Goal: Task Accomplishment & Management: Complete application form

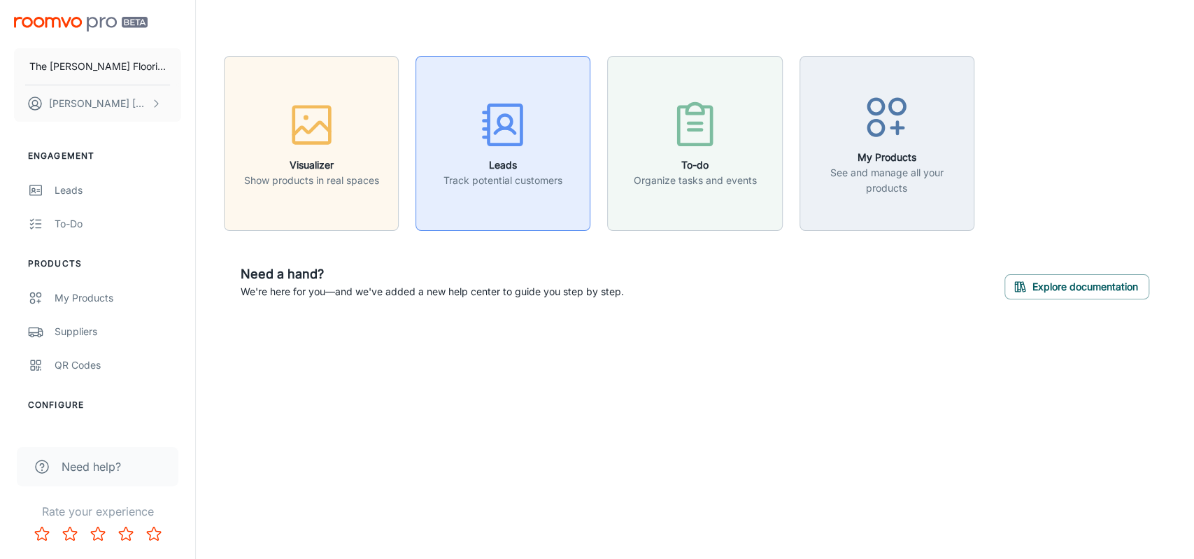
click at [495, 171] on h6 "Leads" at bounding box center [502, 164] width 119 height 15
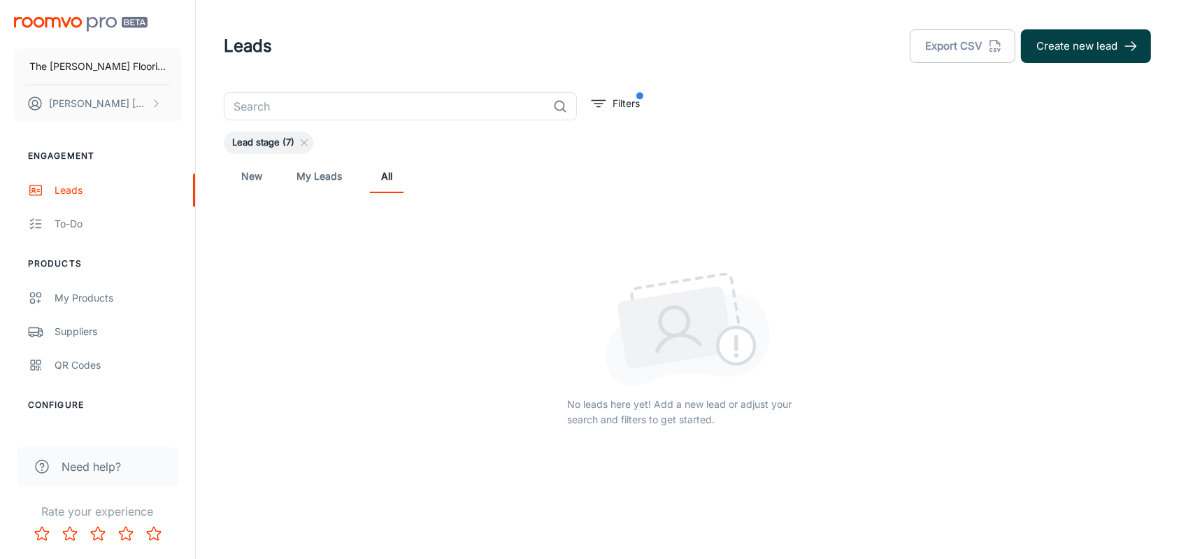
click at [1067, 43] on button "Create new lead" at bounding box center [1086, 46] width 130 height 34
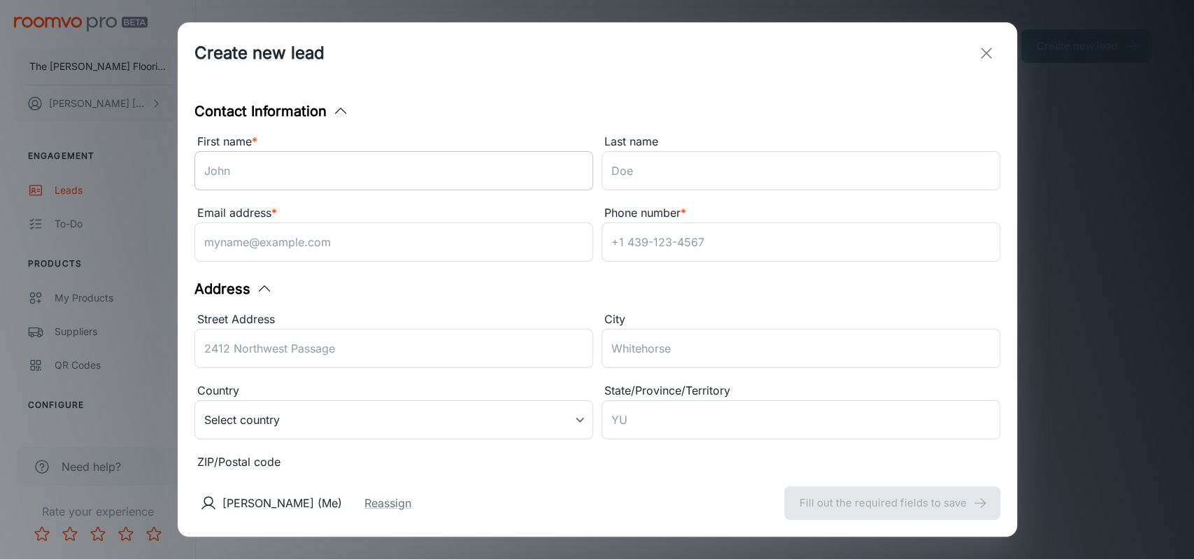
click at [224, 166] on input "First name *" at bounding box center [393, 170] width 399 height 39
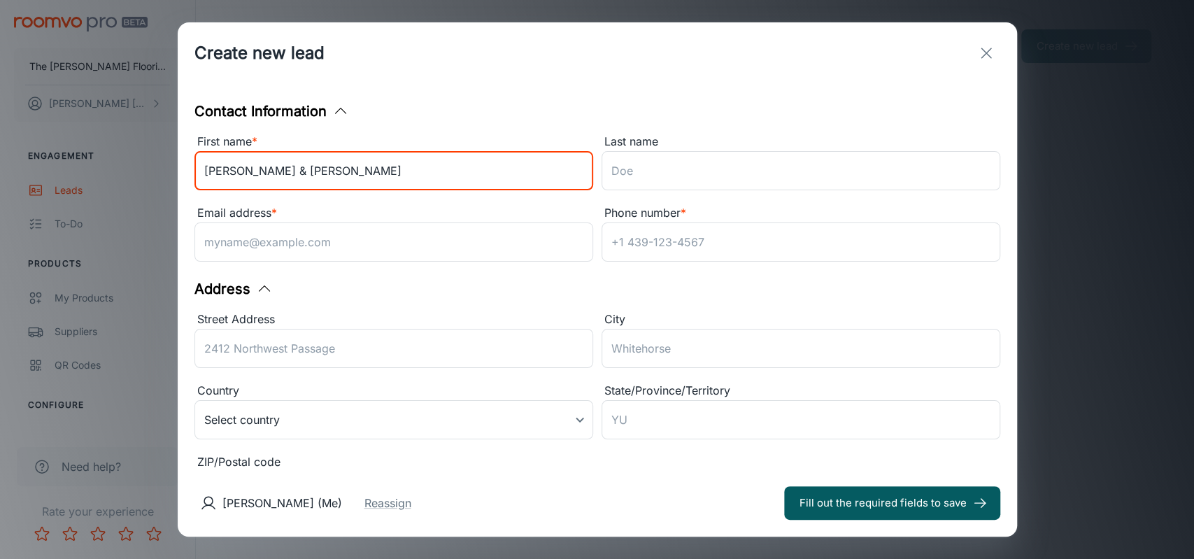
type input "[PERSON_NAME] & [PERSON_NAME]"
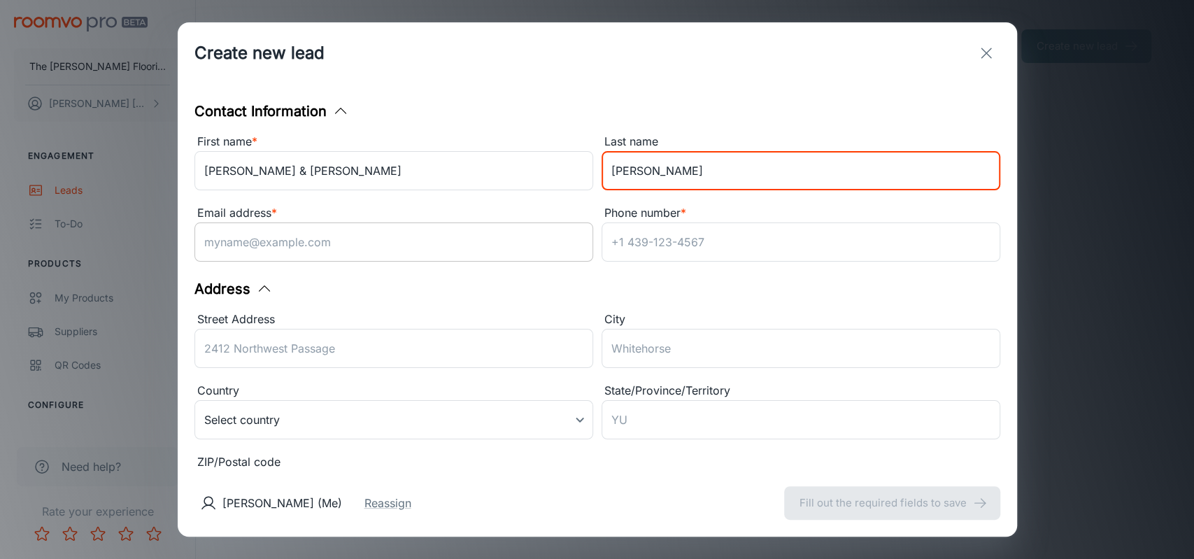
type input "[PERSON_NAME]"
click at [261, 249] on input "Email address *" at bounding box center [393, 241] width 399 height 39
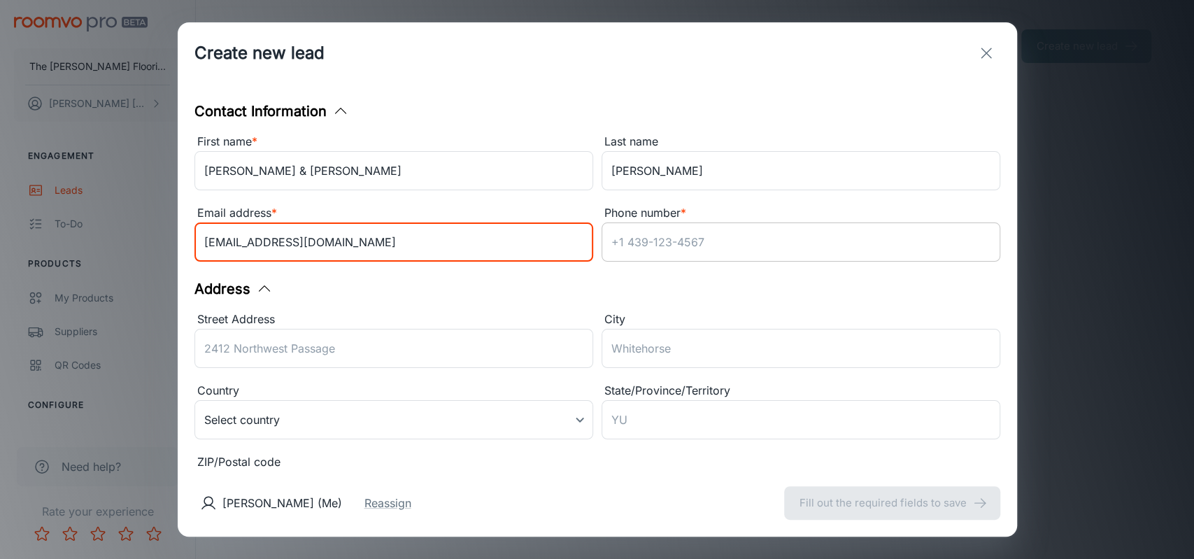
type input "[EMAIL_ADDRESS][DOMAIN_NAME]"
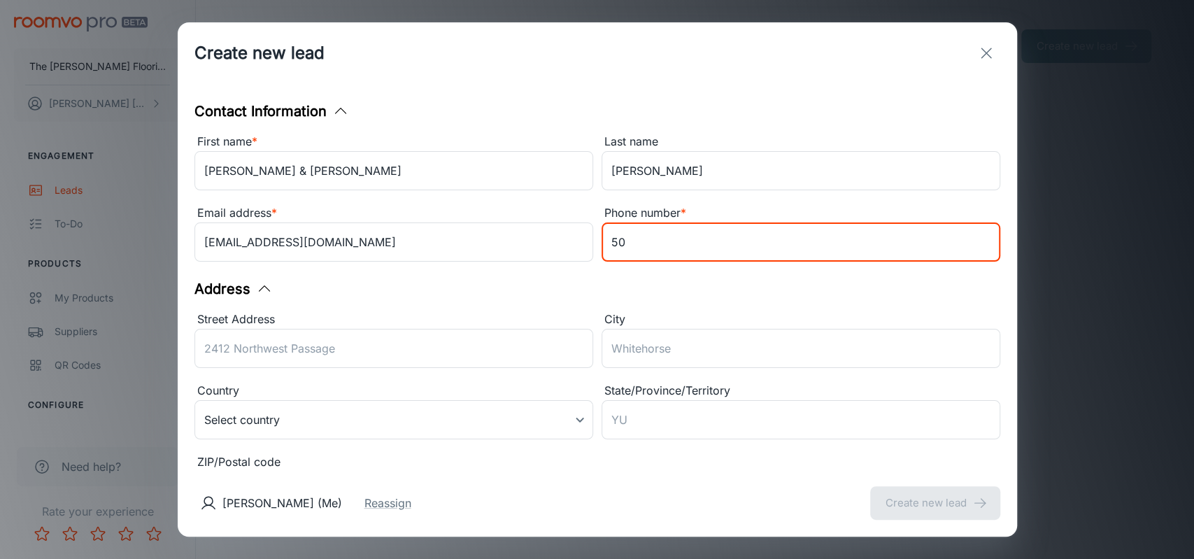
type input "5"
type input "T"
type input "502.905.3111 [PERSON_NAME]"
click at [224, 349] on input "Street Address" at bounding box center [393, 348] width 399 height 39
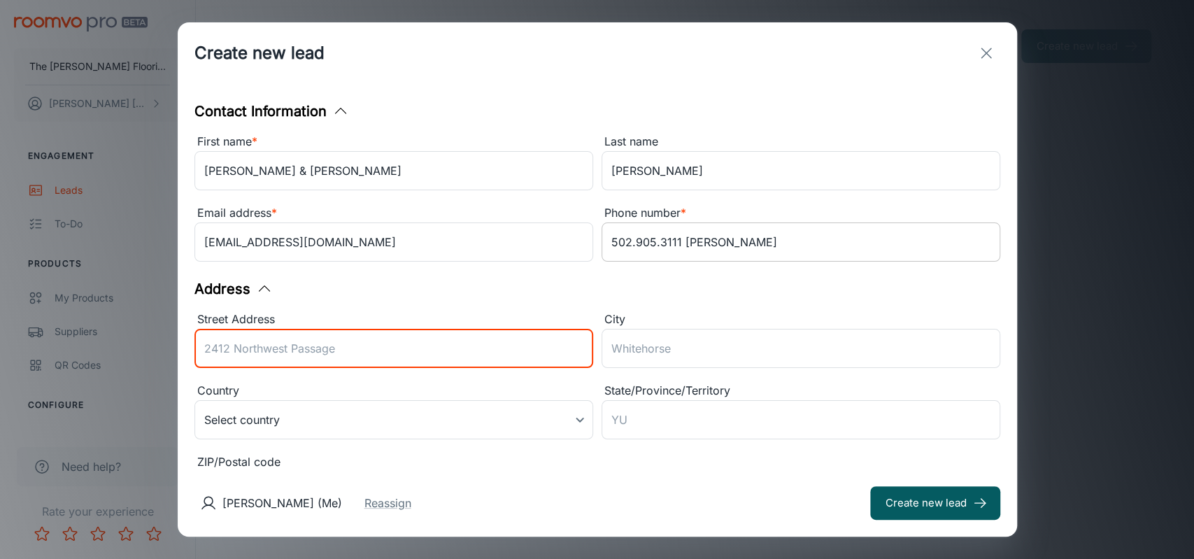
click at [729, 245] on input "502.905.3111 [PERSON_NAME]" at bounding box center [800, 241] width 399 height 39
click at [253, 350] on input "Street Address" at bounding box center [393, 348] width 399 height 39
type input "[STREET_ADDRESS]"
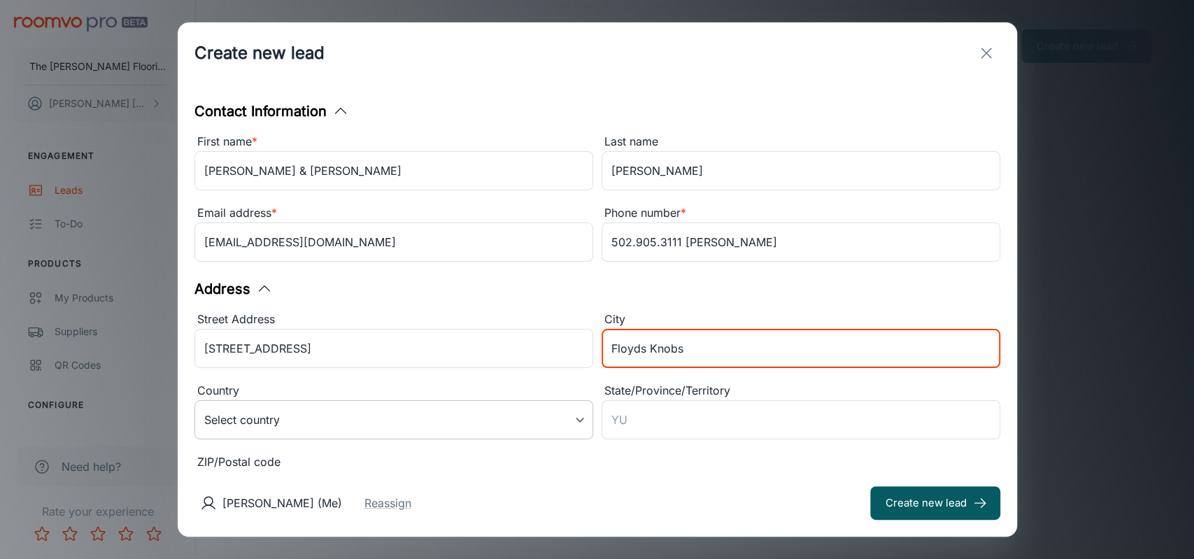
type input "Floyds Knobs"
click at [569, 424] on body "The [PERSON_NAME] Flooring Company [PERSON_NAME] Engagement Leads To-do Product…" at bounding box center [597, 279] width 1194 height 559
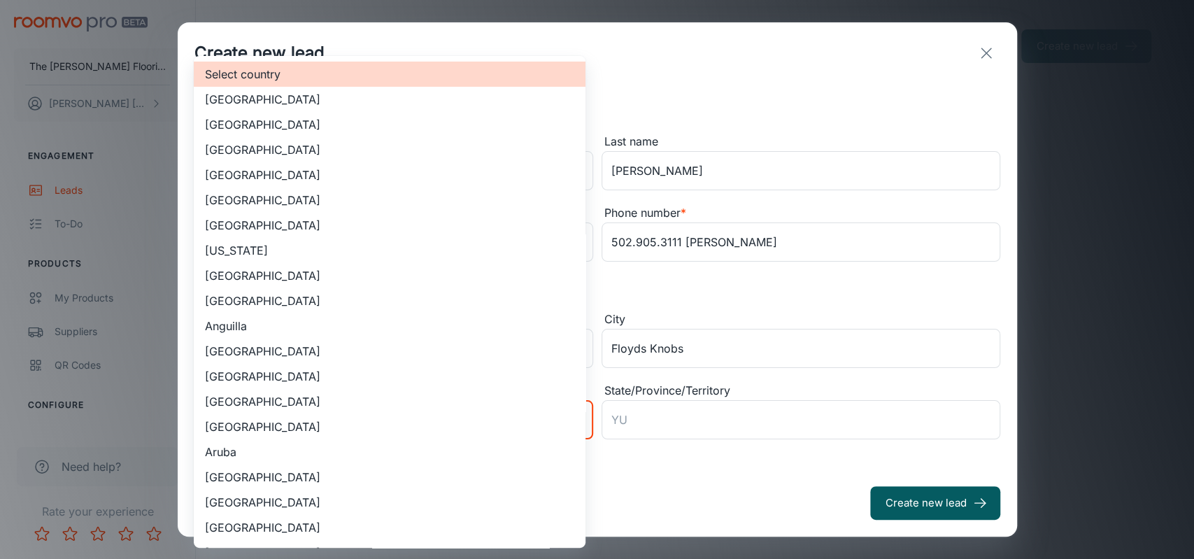
click at [274, 122] on li "[GEOGRAPHIC_DATA]" at bounding box center [390, 124] width 392 height 25
type input "US"
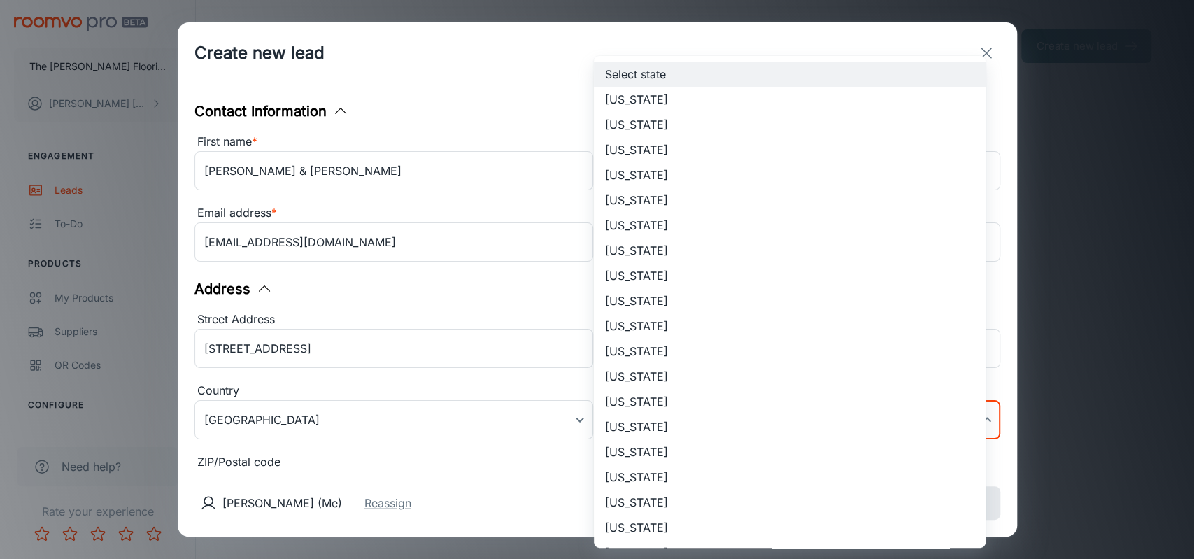
click at [703, 422] on body "The [PERSON_NAME] Flooring Company [PERSON_NAME] Engagement Leads To-do Product…" at bounding box center [597, 279] width 1194 height 559
click at [646, 450] on li "[US_STATE]" at bounding box center [790, 451] width 392 height 25
type input "[US_STATE]"
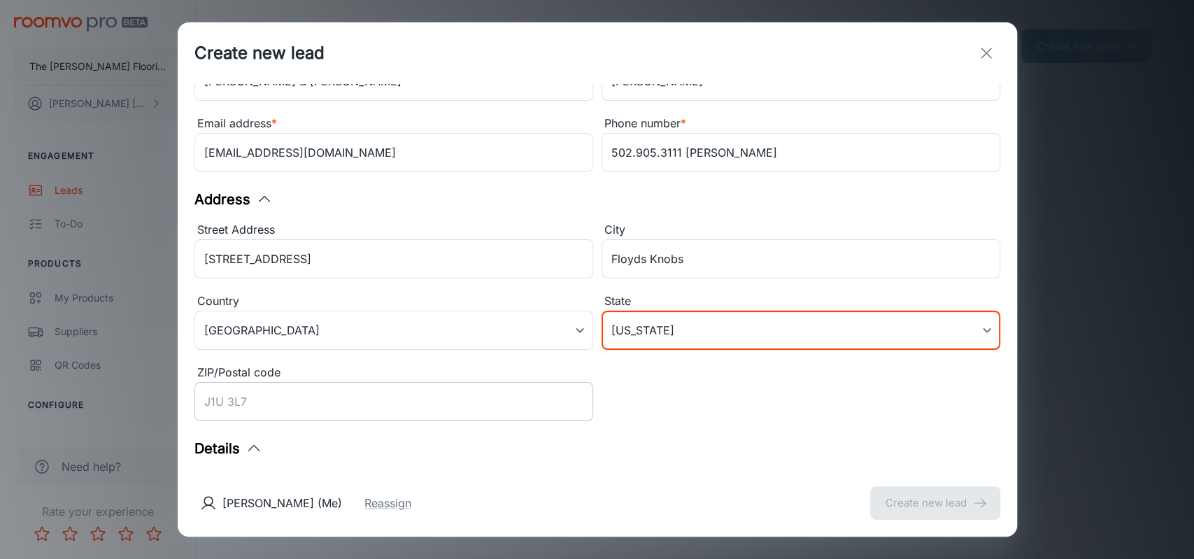
scroll to position [124, 0]
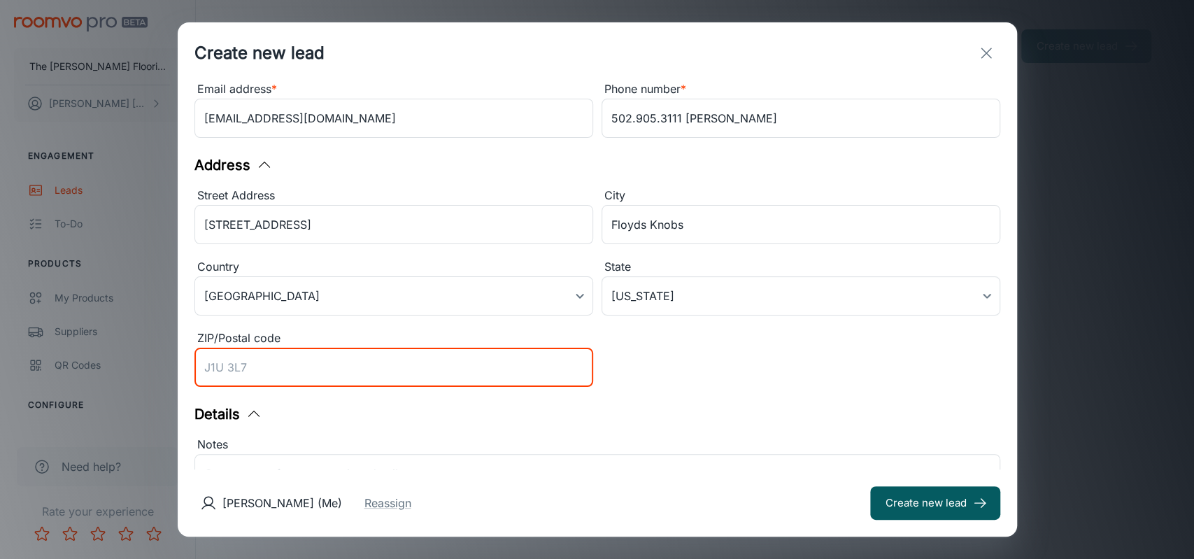
click at [299, 371] on input "ZIP/Postal code" at bounding box center [393, 367] width 399 height 39
type input "7"
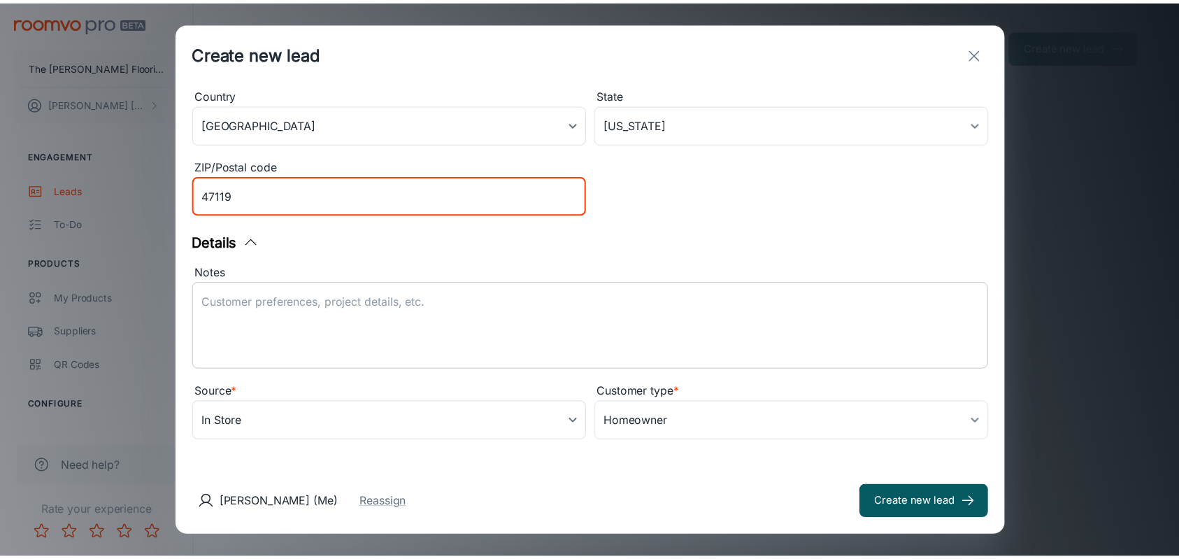
scroll to position [301, 0]
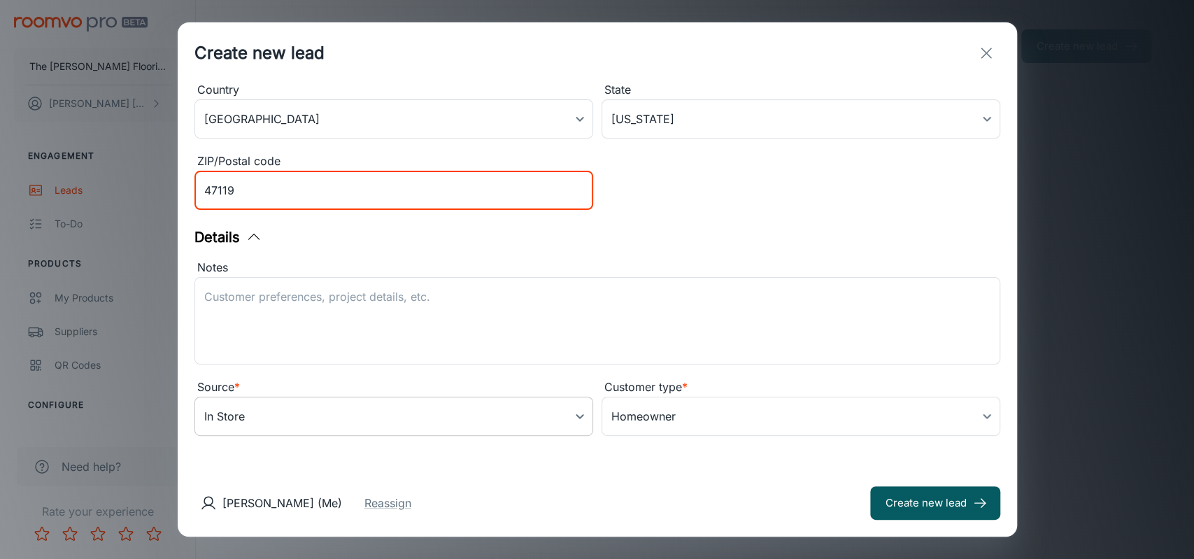
type input "47119"
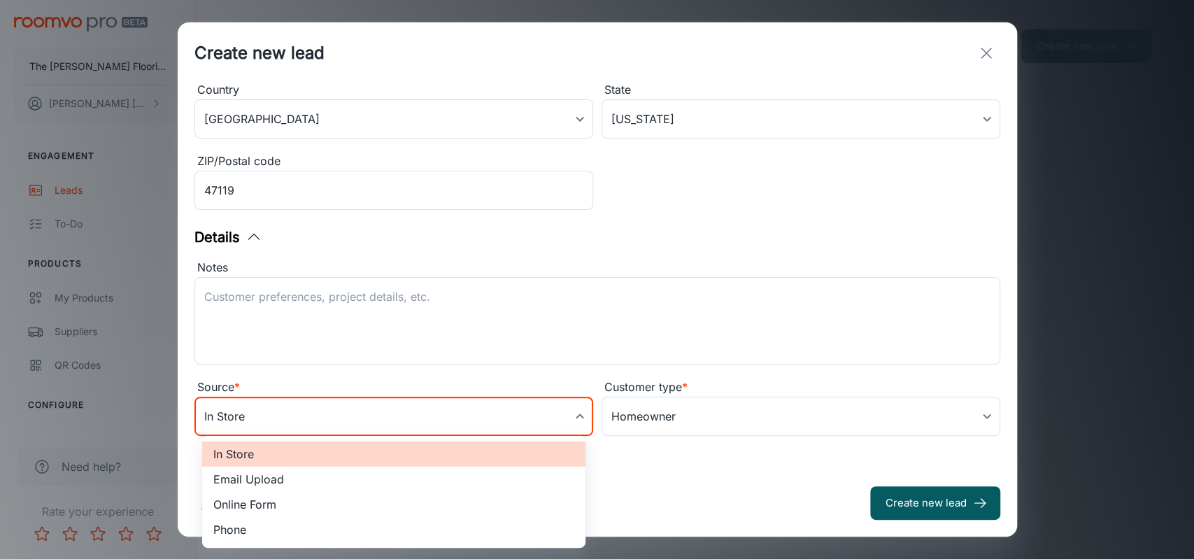
click at [574, 417] on body "The [PERSON_NAME] Flooring Company [PERSON_NAME] Engagement Leads To-do Product…" at bounding box center [597, 279] width 1194 height 559
click at [549, 299] on div at bounding box center [597, 279] width 1194 height 559
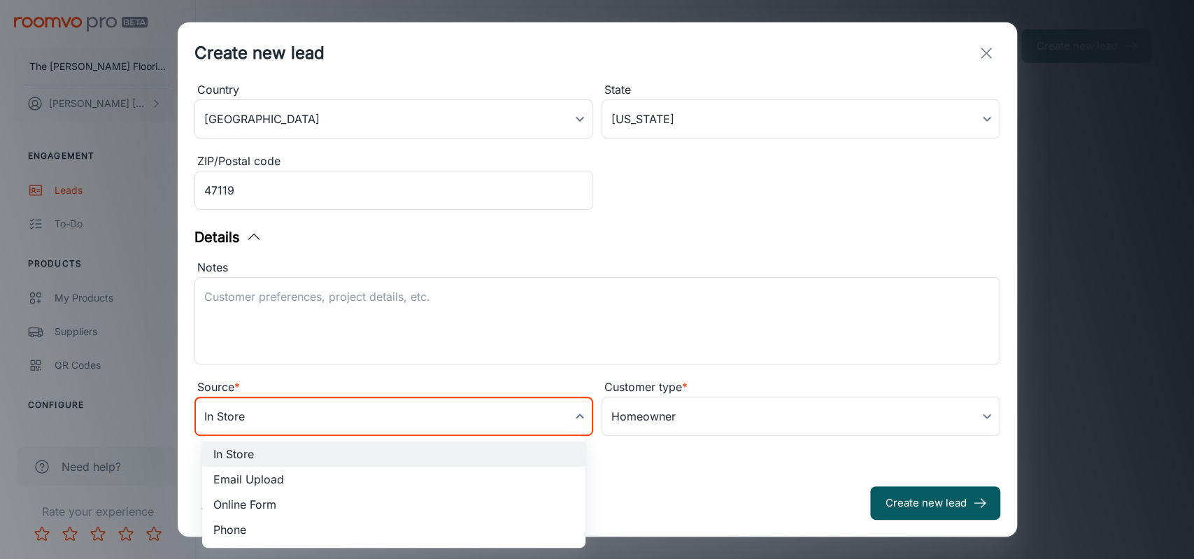
click at [574, 414] on body "The [PERSON_NAME] Flooring Company [PERSON_NAME] Engagement Leads To-do Product…" at bounding box center [597, 279] width 1194 height 559
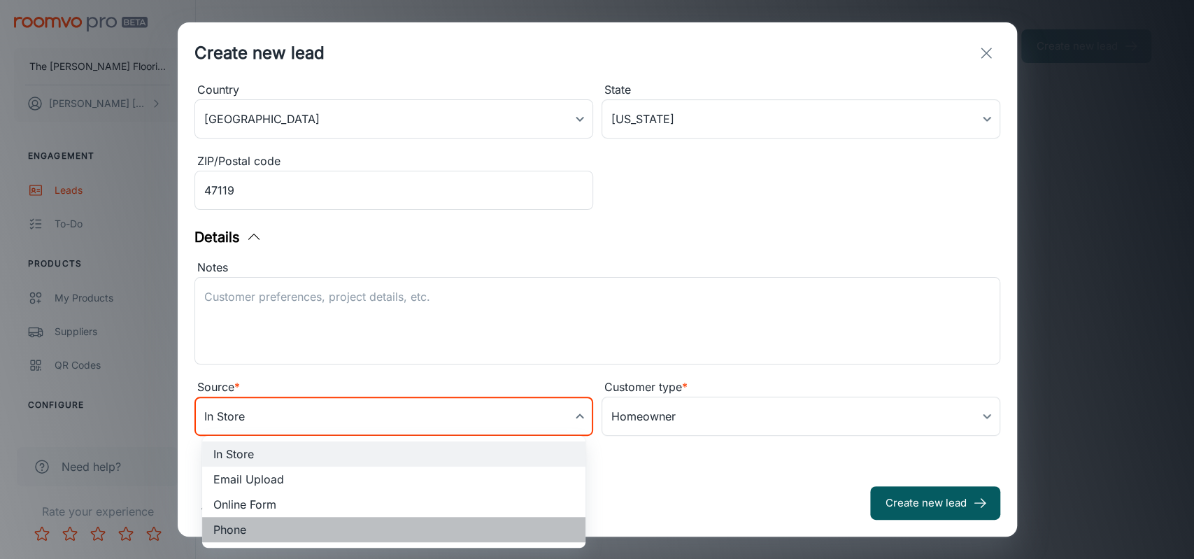
click at [241, 533] on li "Phone" at bounding box center [393, 529] width 383 height 25
type input "phone"
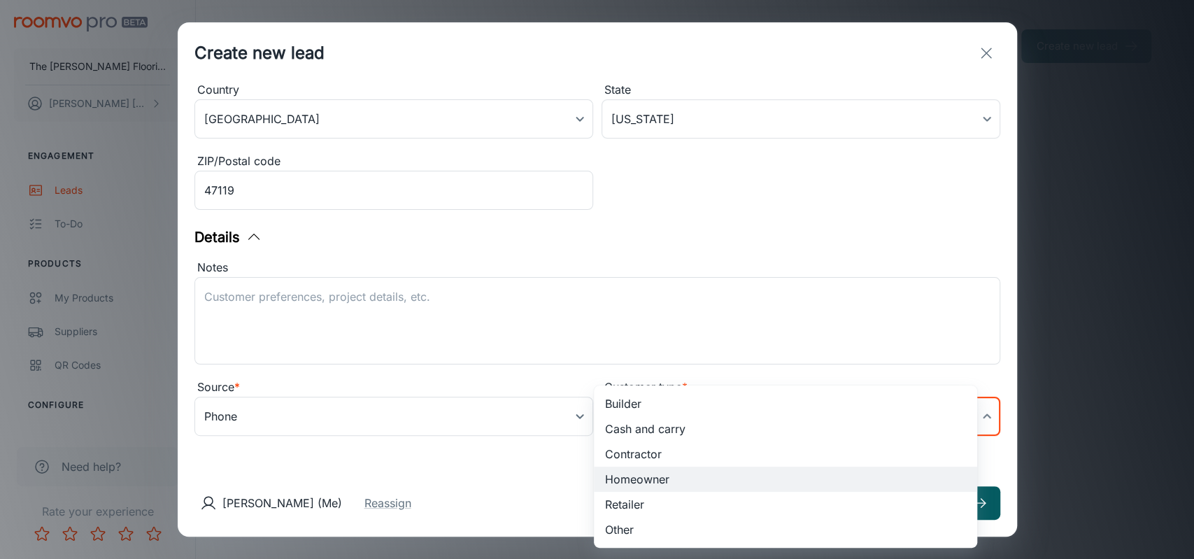
click at [962, 419] on body "The [PERSON_NAME] Flooring Company [PERSON_NAME] Engagement Leads To-do Product…" at bounding box center [597, 279] width 1194 height 559
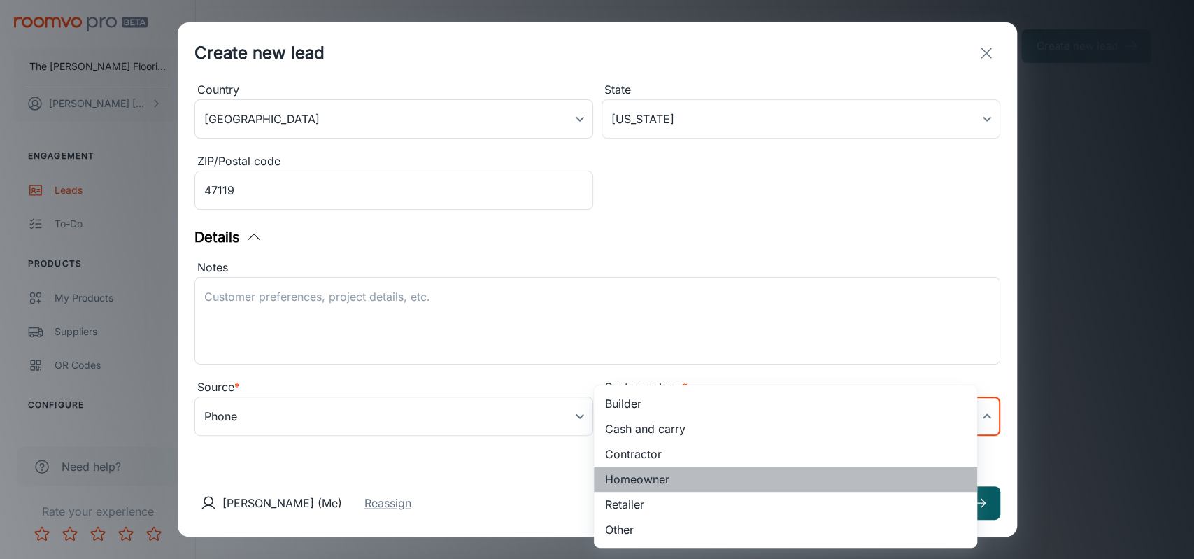
click at [652, 483] on li "Homeowner" at bounding box center [785, 478] width 383 height 25
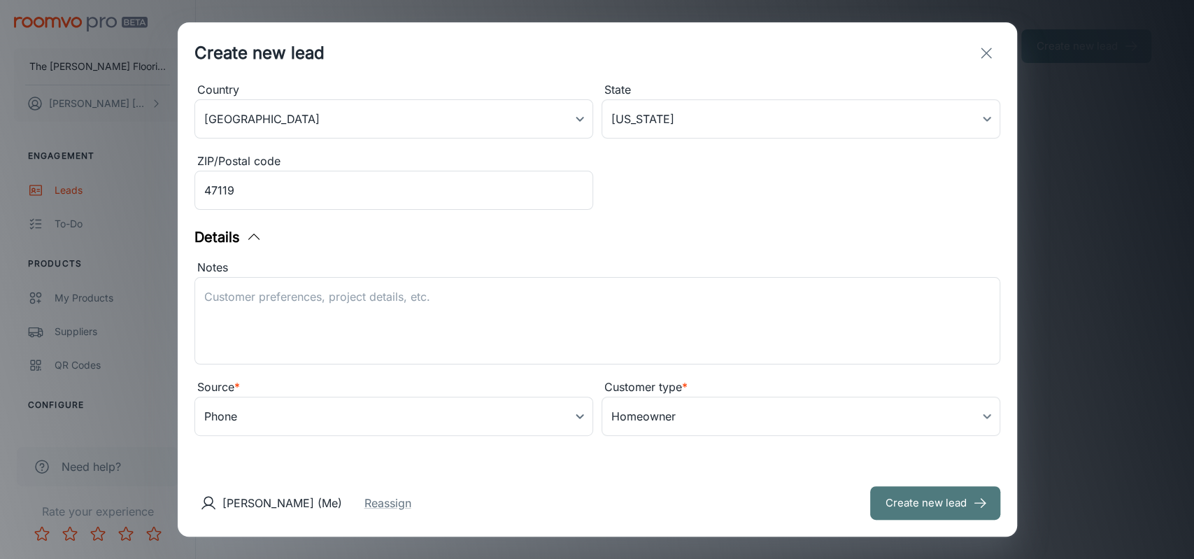
click at [913, 497] on button "Create new lead" at bounding box center [935, 503] width 130 height 34
type input "in_store"
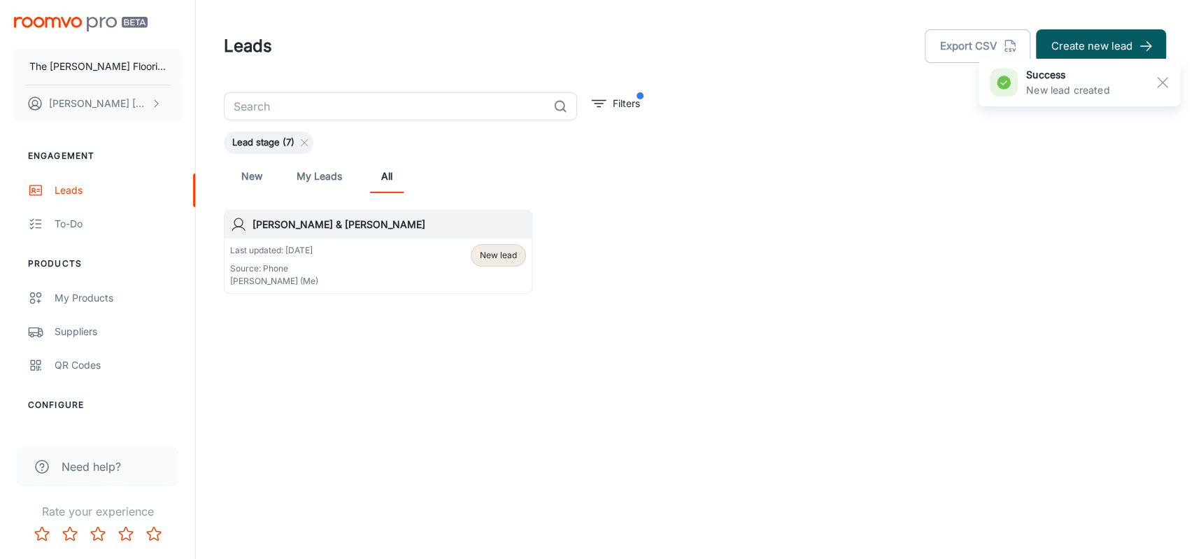
click at [250, 166] on link "New" at bounding box center [252, 176] width 34 height 34
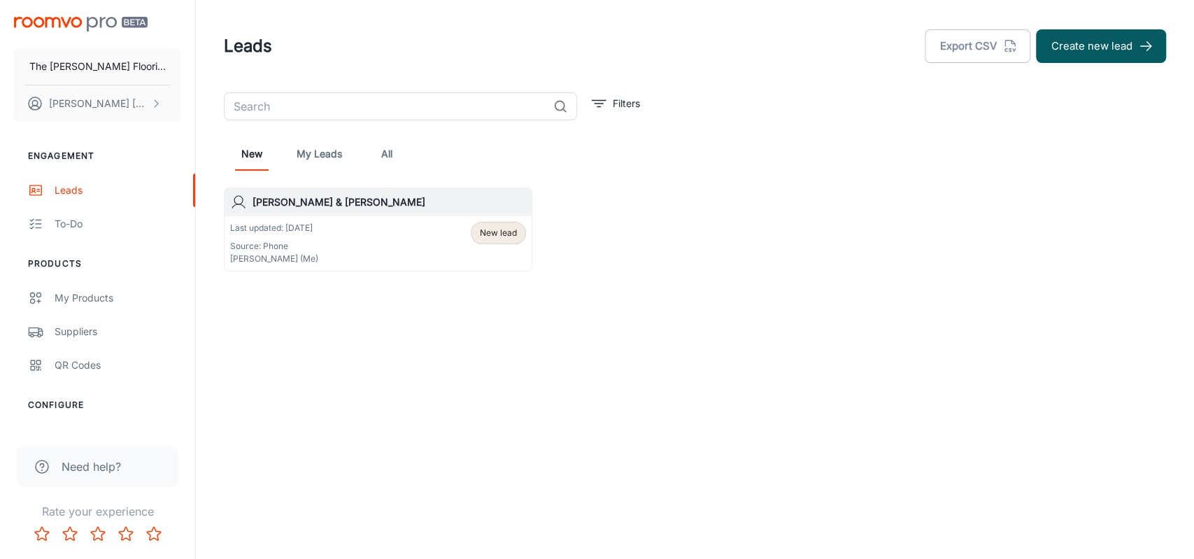
click at [311, 153] on link "My Leads" at bounding box center [319, 154] width 45 height 34
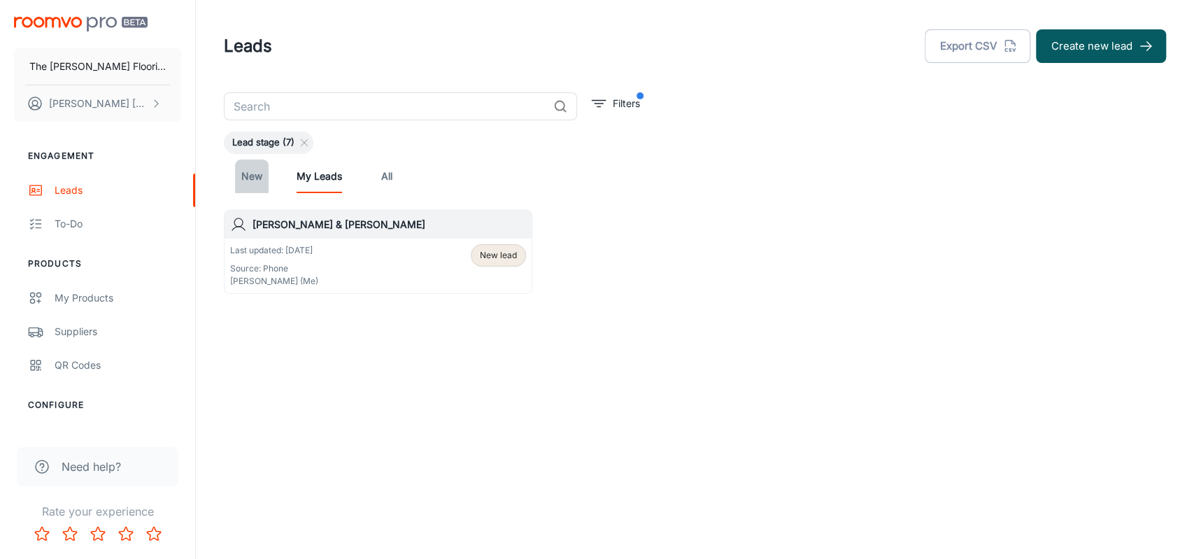
click at [248, 179] on link "New" at bounding box center [252, 176] width 34 height 34
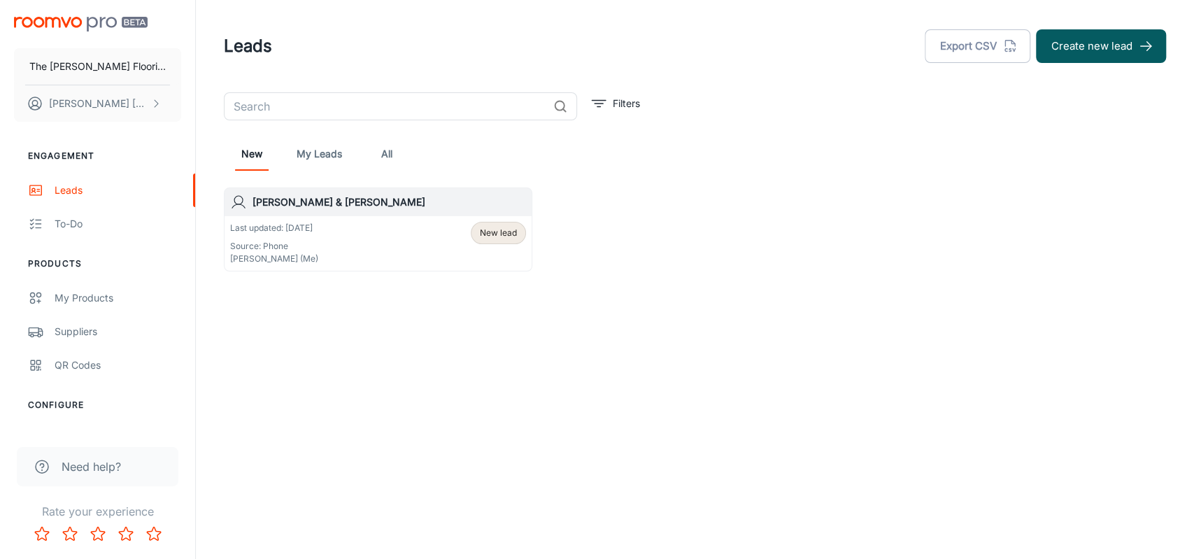
click at [327, 242] on div "Last updated: [DATE] Source: Phone [PERSON_NAME] (Me) New lead" at bounding box center [378, 243] width 296 height 43
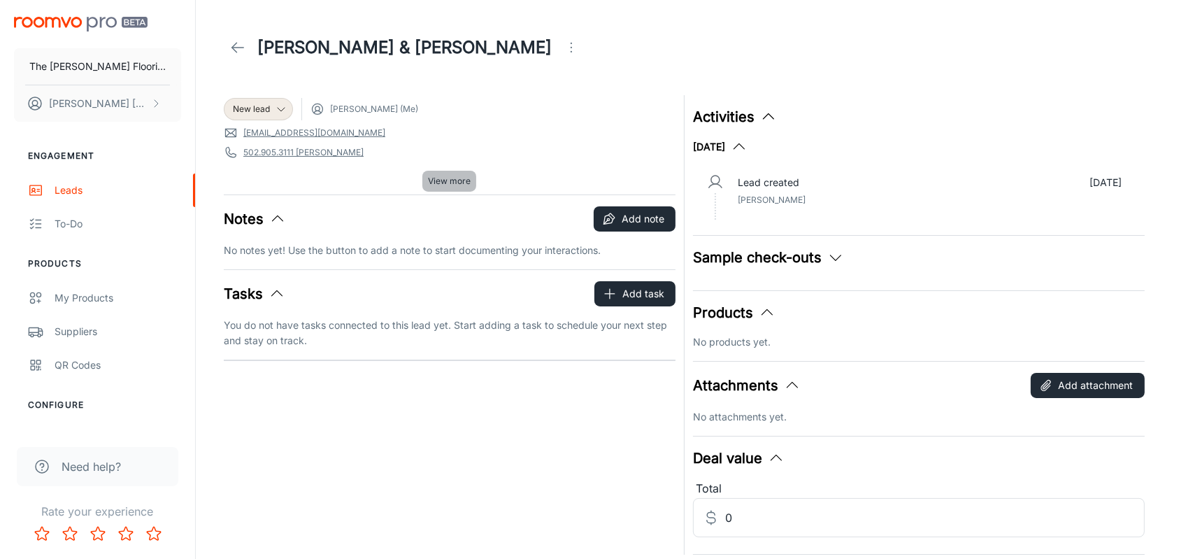
click at [459, 180] on span "View more" at bounding box center [449, 181] width 43 height 13
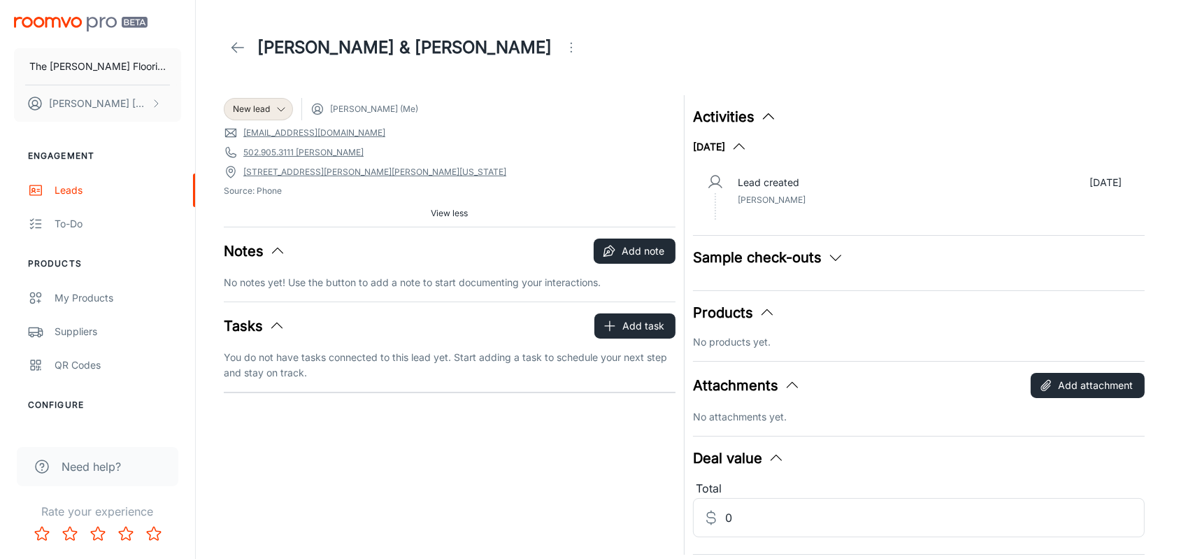
click at [839, 254] on icon "button" at bounding box center [835, 257] width 17 height 17
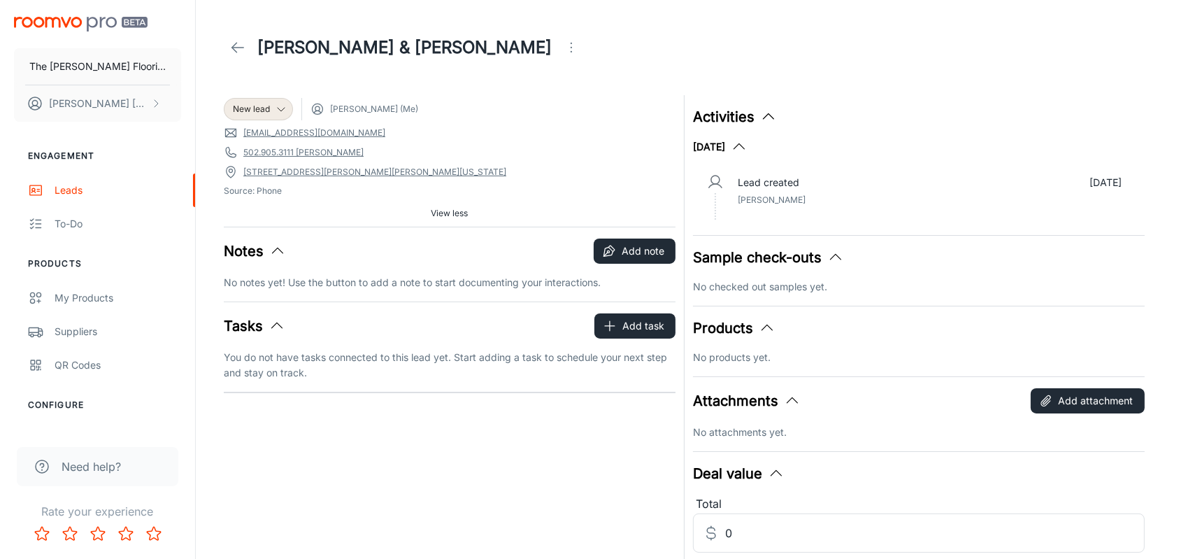
click at [716, 286] on p "No checked out samples yet." at bounding box center [919, 286] width 452 height 15
click at [839, 250] on icon "button" at bounding box center [835, 257] width 17 height 17
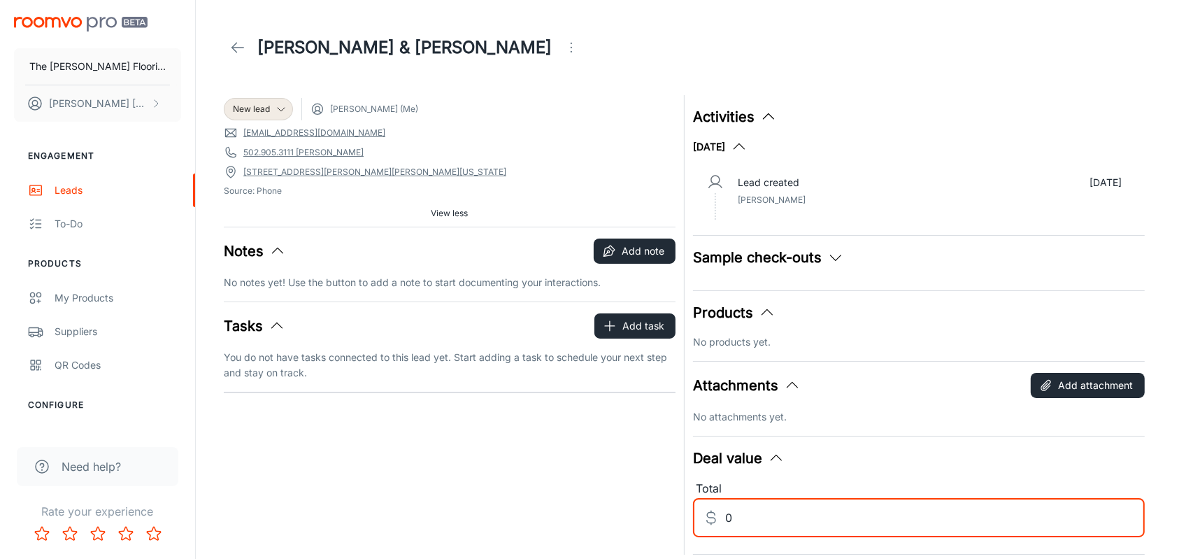
click at [741, 522] on input "0" at bounding box center [935, 517] width 420 height 39
type input "40000"
click at [628, 250] on button "Add note" at bounding box center [635, 250] width 82 height 25
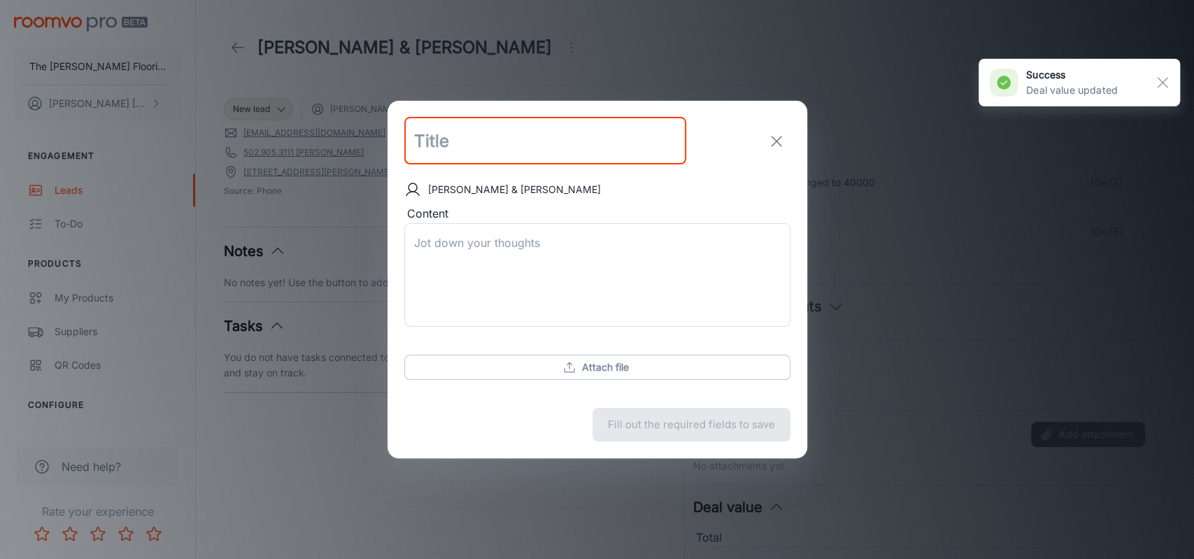
click at [445, 141] on input "text" at bounding box center [545, 141] width 282 height 48
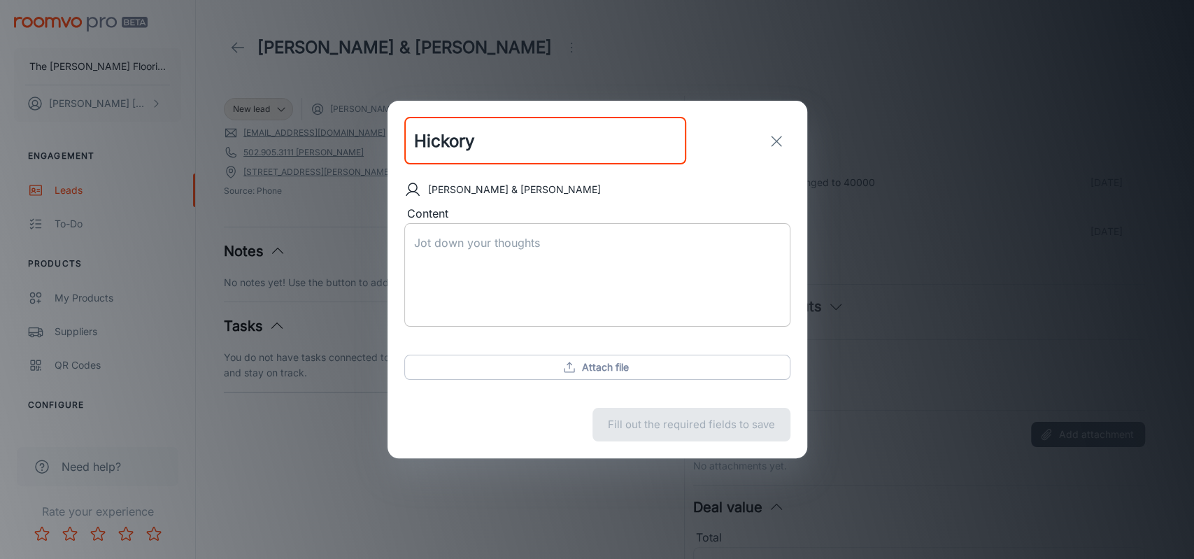
type input "Hickory"
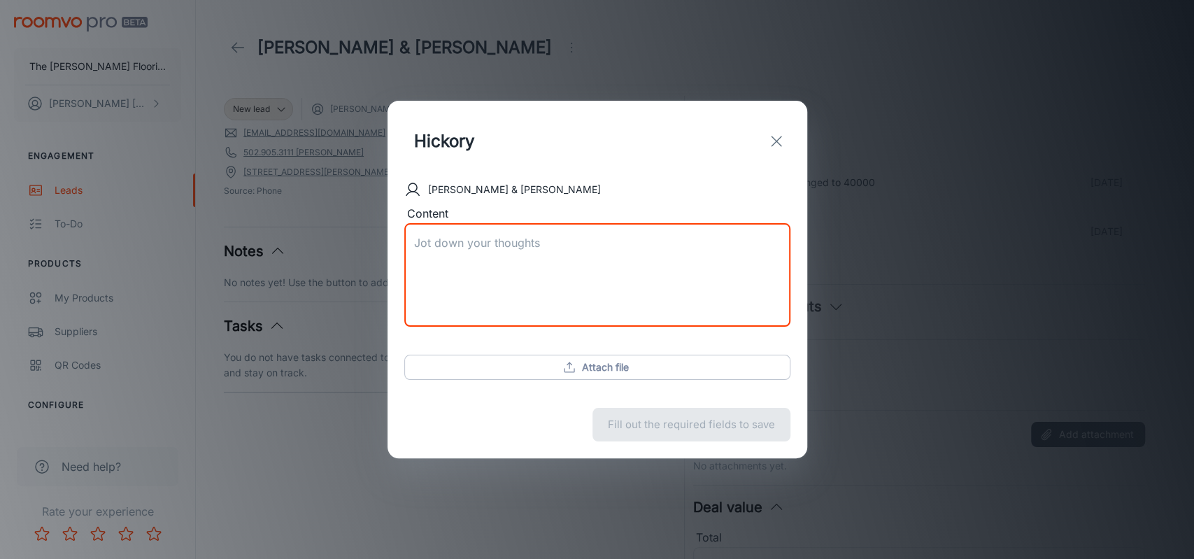
click at [441, 242] on textarea "Content" at bounding box center [597, 275] width 366 height 80
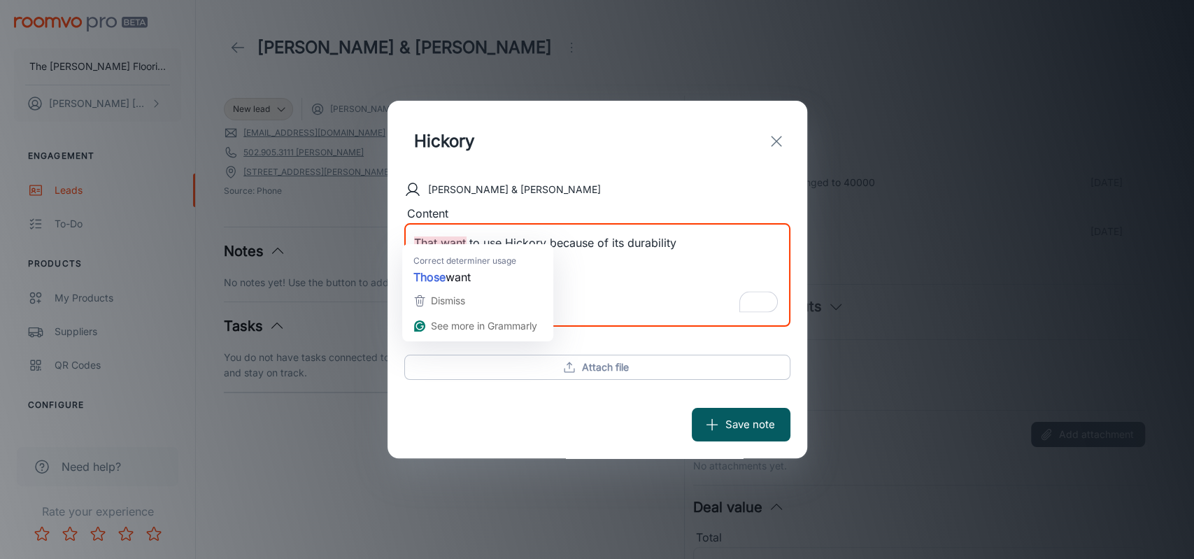
click at [436, 235] on textarea "That want to use Hickory because of its durability" at bounding box center [597, 275] width 366 height 80
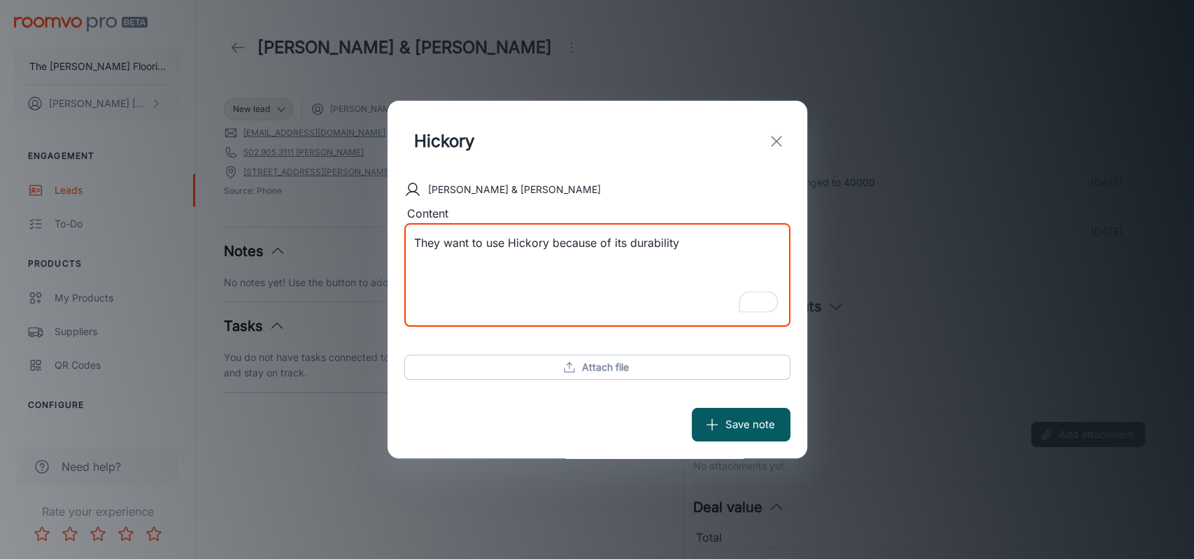
click at [706, 238] on textarea "They want to use Hickory because of its durability" at bounding box center [597, 275] width 366 height 80
type textarea "They want to use Hickory because of its durability"
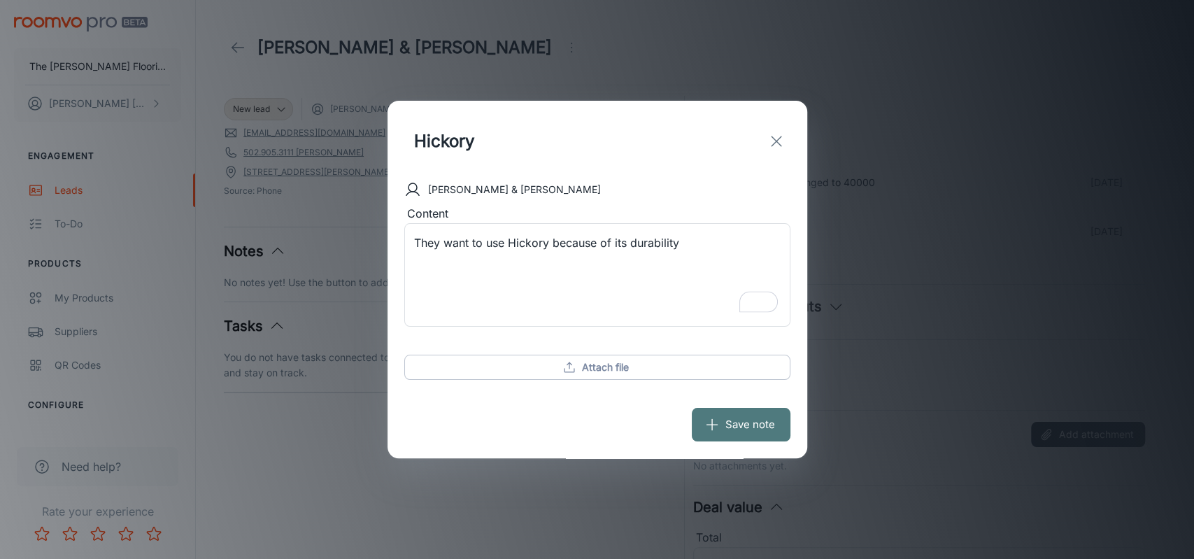
click at [722, 419] on button "Save note" at bounding box center [741, 425] width 99 height 34
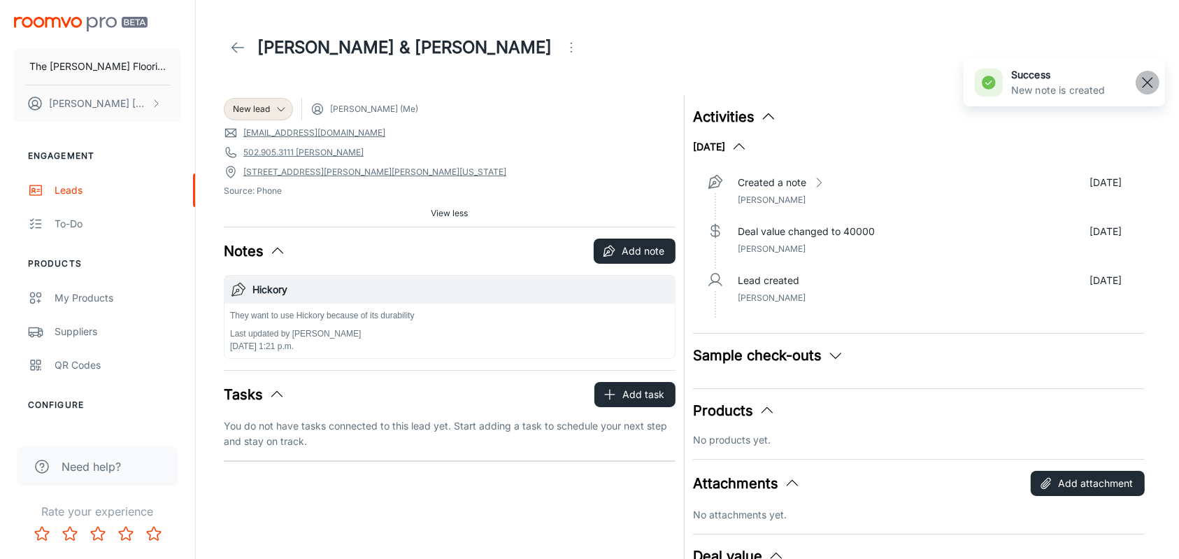
click at [1143, 80] on rect "button" at bounding box center [1147, 82] width 17 height 17
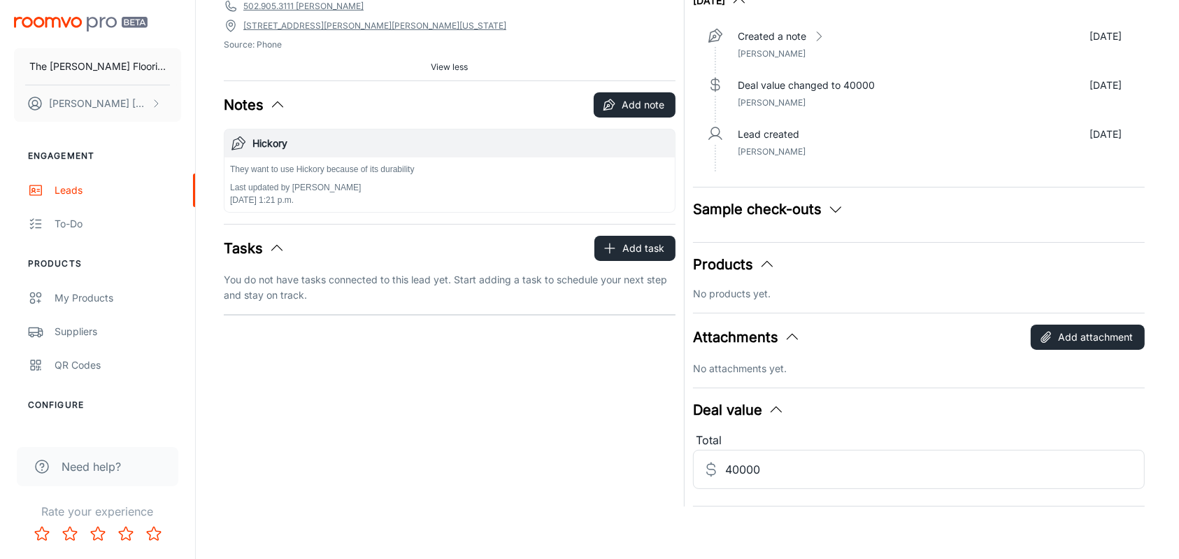
scroll to position [149, 0]
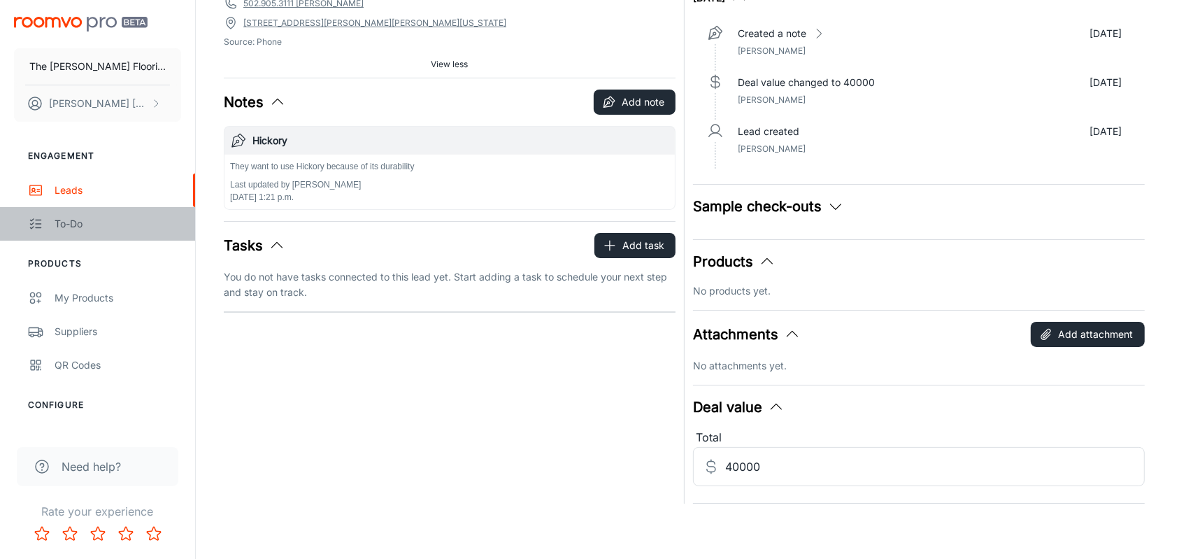
click at [64, 221] on div "To-do" at bounding box center [118, 223] width 127 height 15
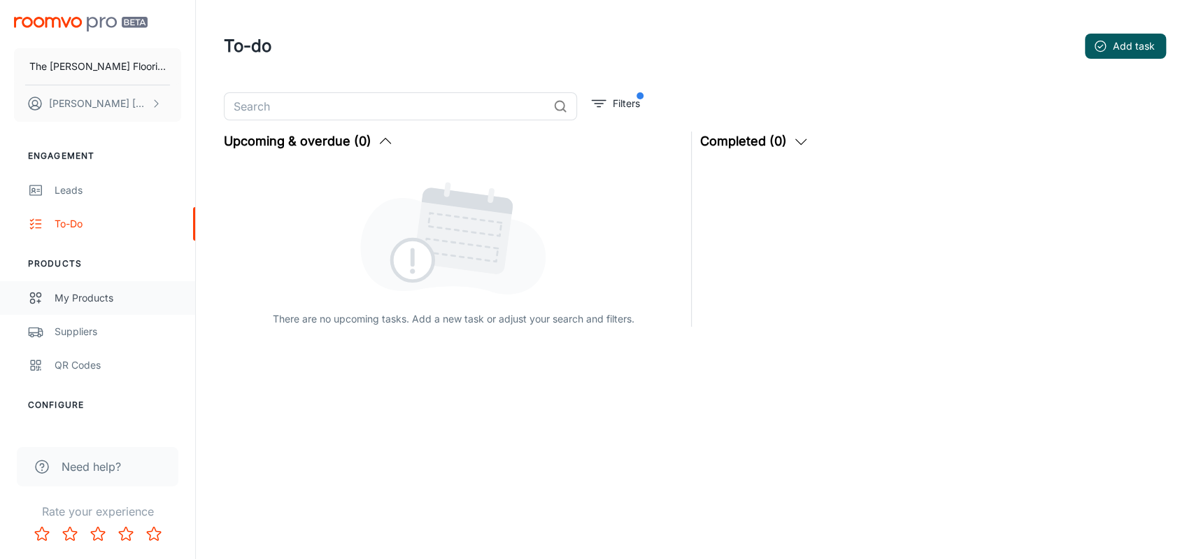
click at [89, 292] on div "My Products" at bounding box center [118, 297] width 127 height 15
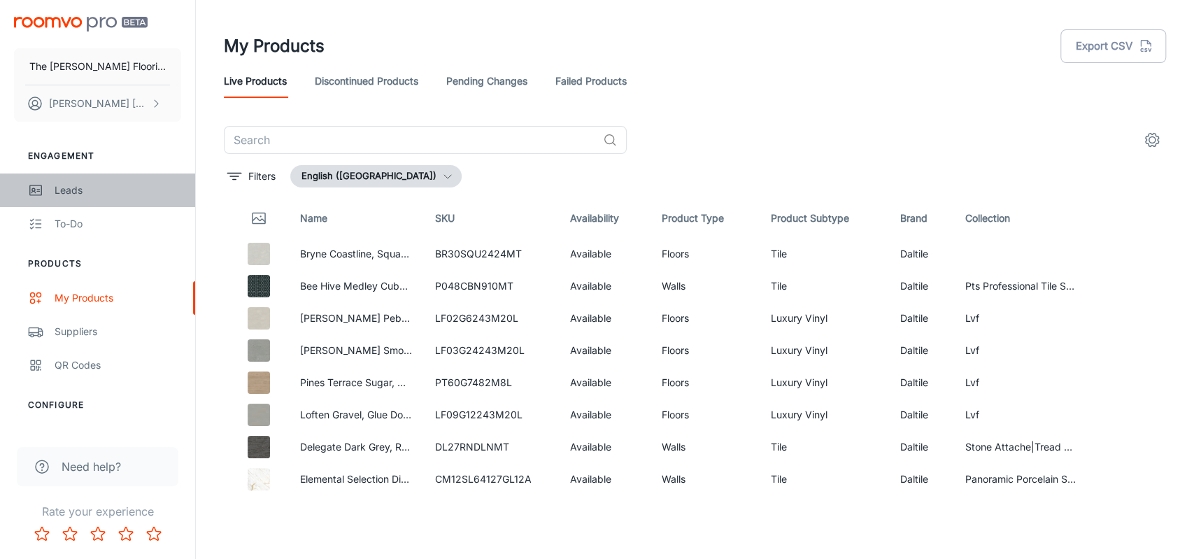
click at [68, 183] on div "Leads" at bounding box center [118, 190] width 127 height 15
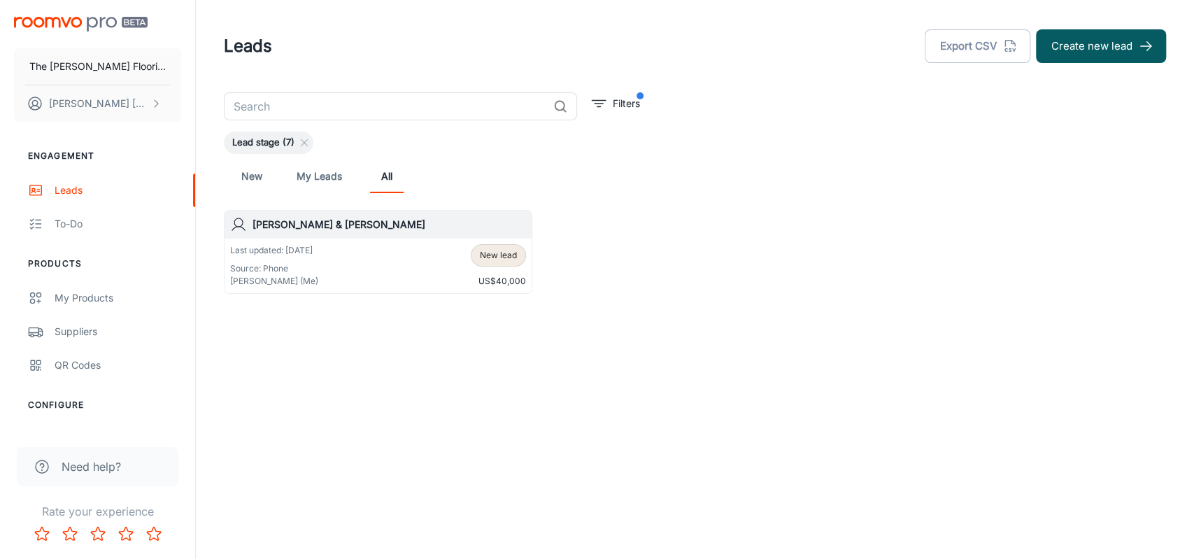
click at [299, 252] on p "Last updated: [DATE]" at bounding box center [274, 250] width 88 height 13
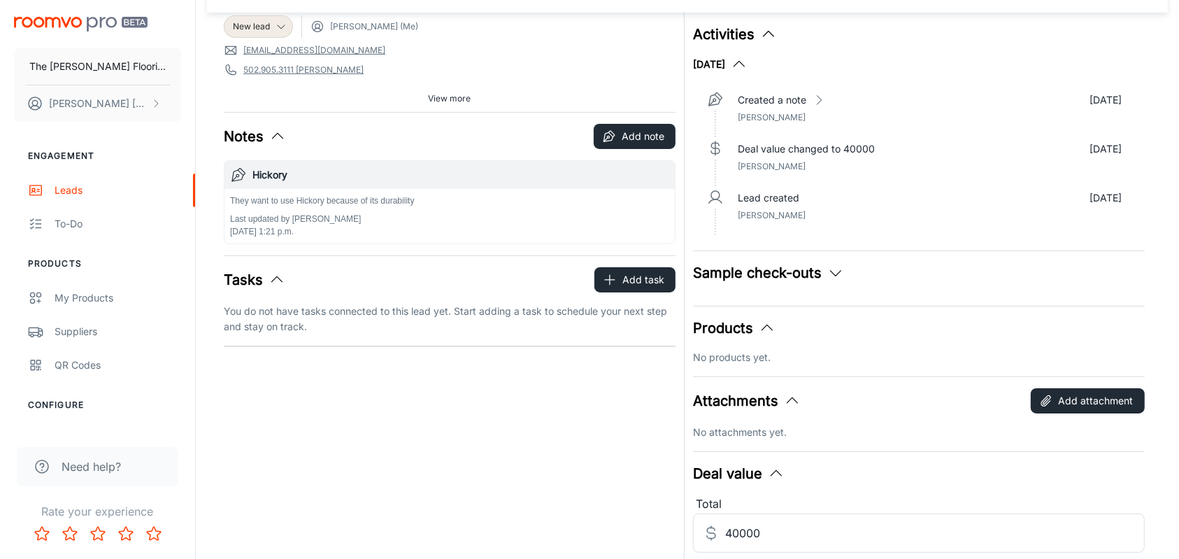
scroll to position [149, 0]
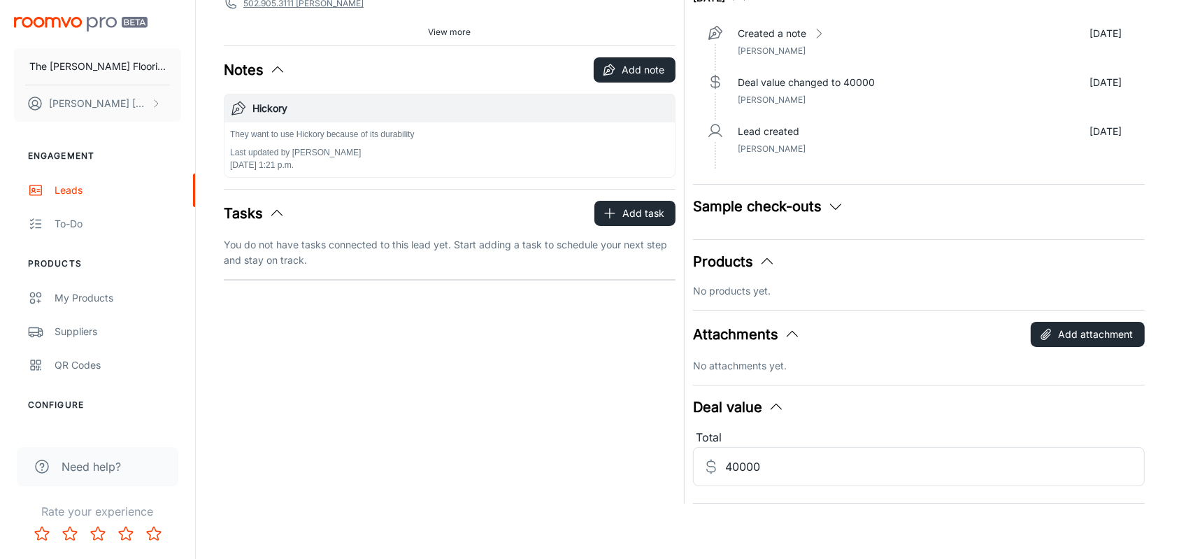
click at [835, 210] on icon "button" at bounding box center [835, 206] width 17 height 17
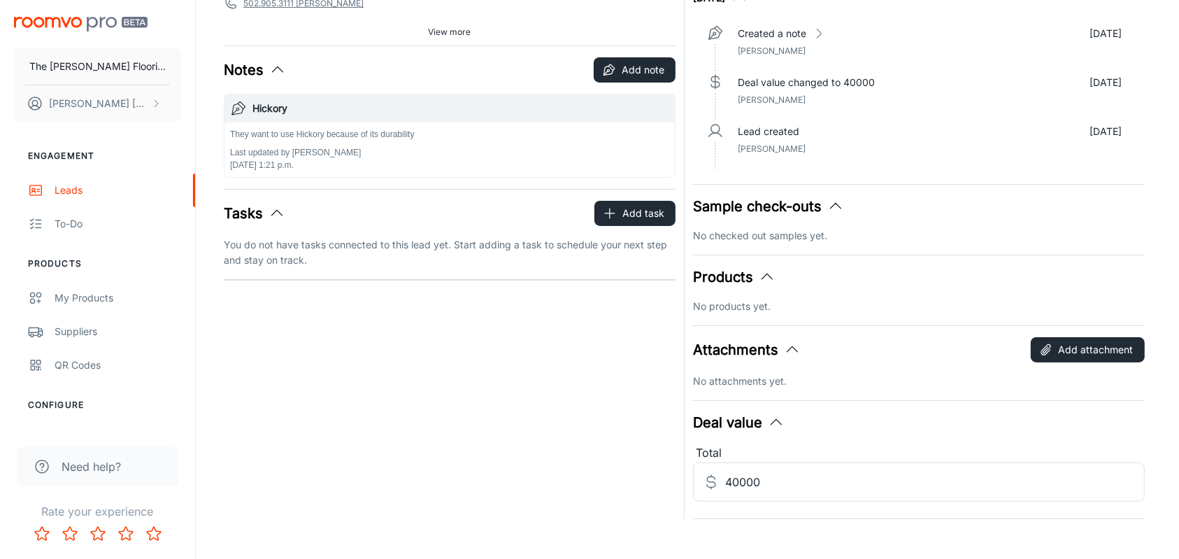
click at [761, 245] on div "Activities [DATE] Created a note [DATE] [PERSON_NAME] Deal value changed to 400…" at bounding box center [915, 228] width 460 height 581
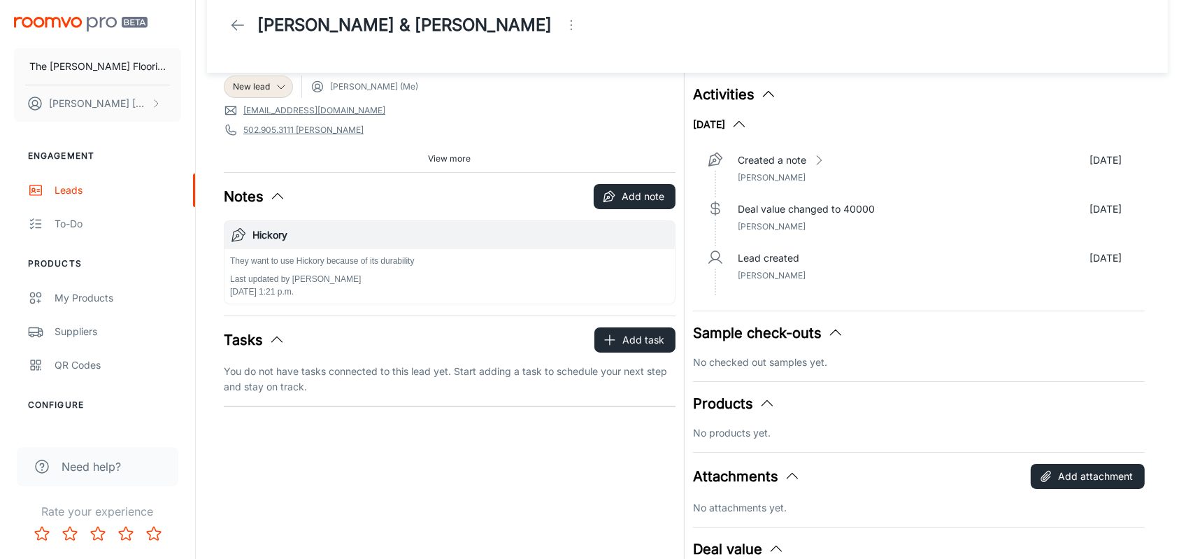
scroll to position [0, 0]
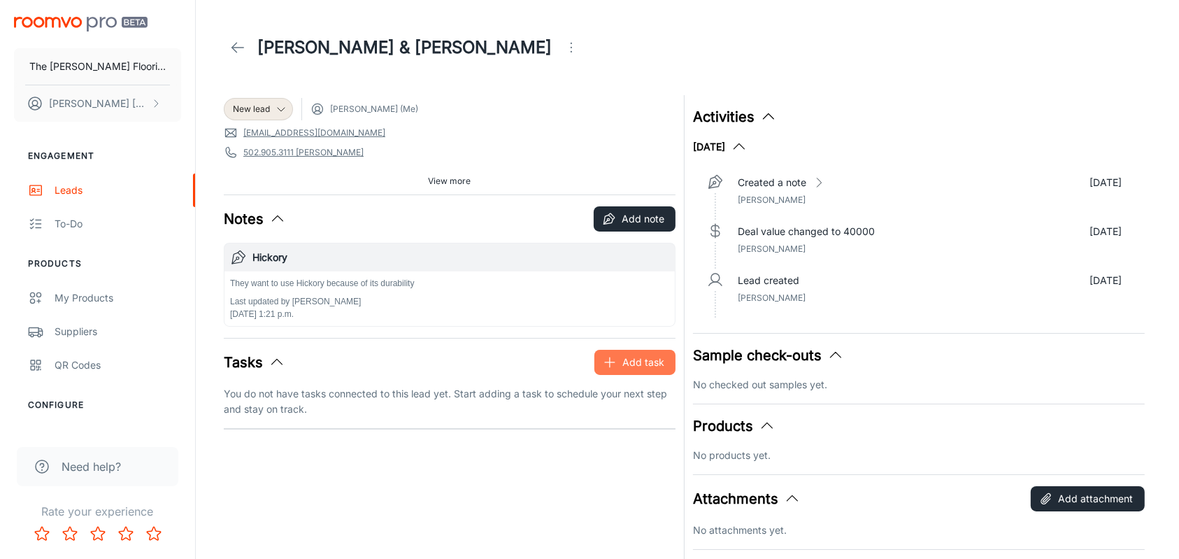
click at [632, 362] on button "Add task" at bounding box center [634, 362] width 81 height 25
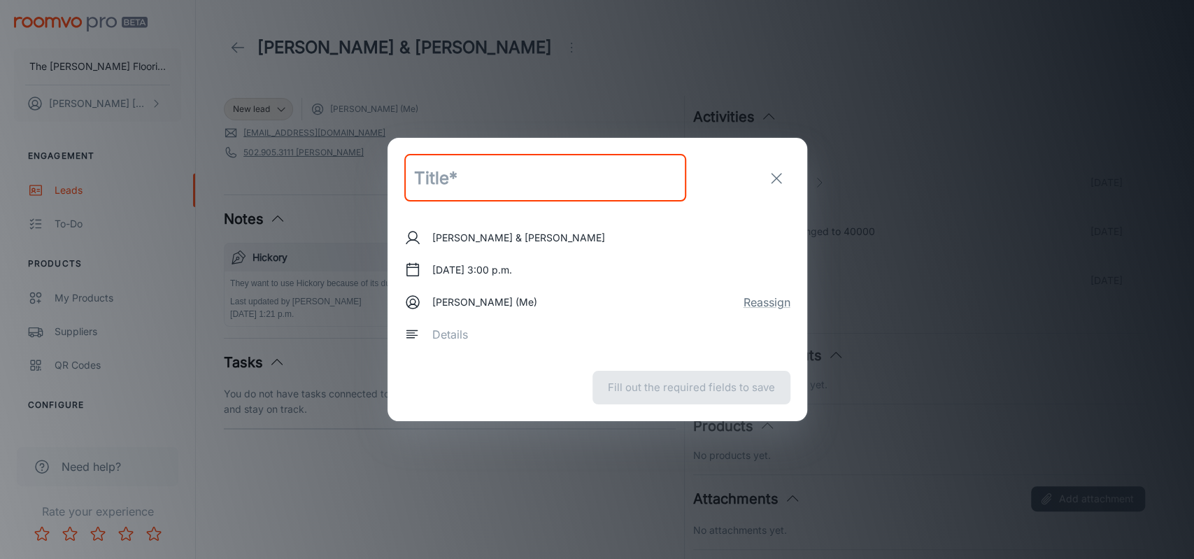
click at [782, 176] on icon "exit" at bounding box center [776, 178] width 17 height 17
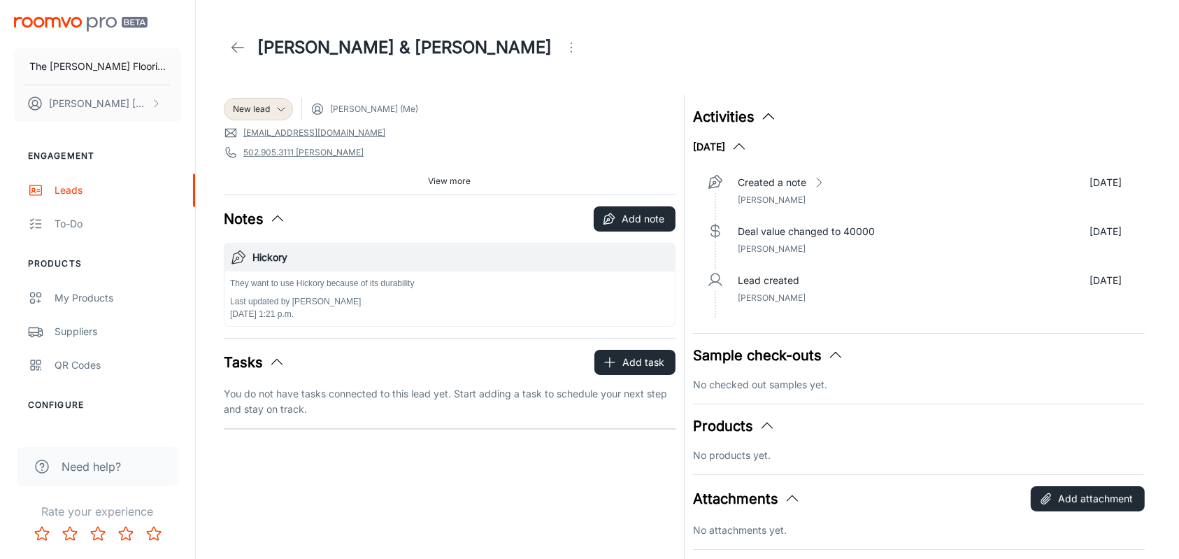
drag, startPoint x: 369, startPoint y: 441, endPoint x: 329, endPoint y: 383, distance: 71.0
click at [369, 441] on div "New lead [PERSON_NAME] (Me) [EMAIL_ADDRESS][DOMAIN_NAME] 502.905.3111 [PERSON_N…" at bounding box center [445, 377] width 460 height 581
click at [92, 104] on p "[PERSON_NAME]" at bounding box center [98, 103] width 99 height 15
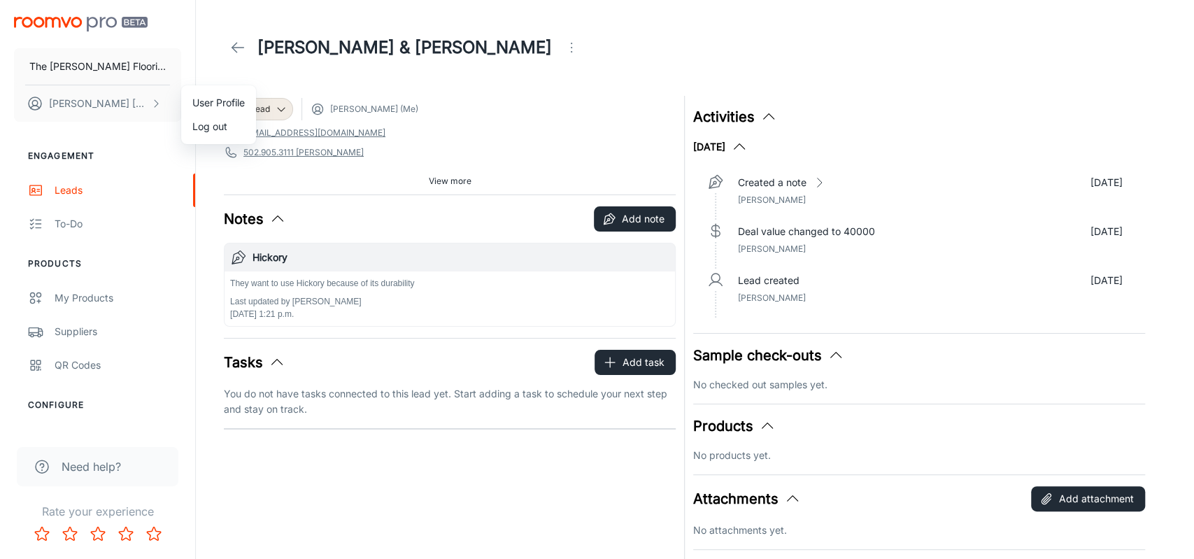
click at [602, 87] on div at bounding box center [597, 279] width 1194 height 559
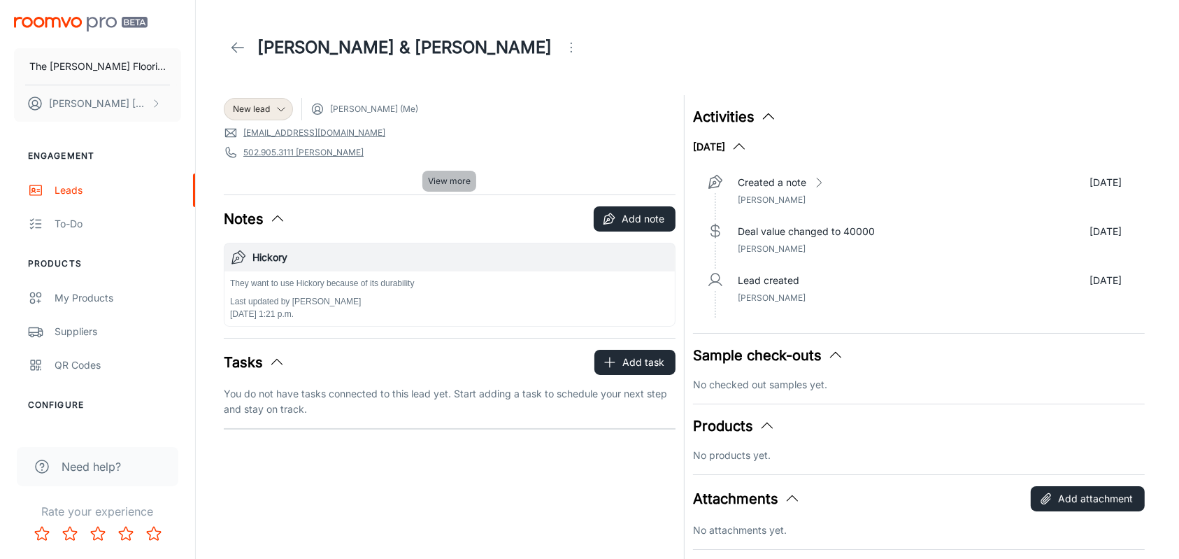
click at [448, 180] on span "View more" at bounding box center [449, 181] width 43 height 13
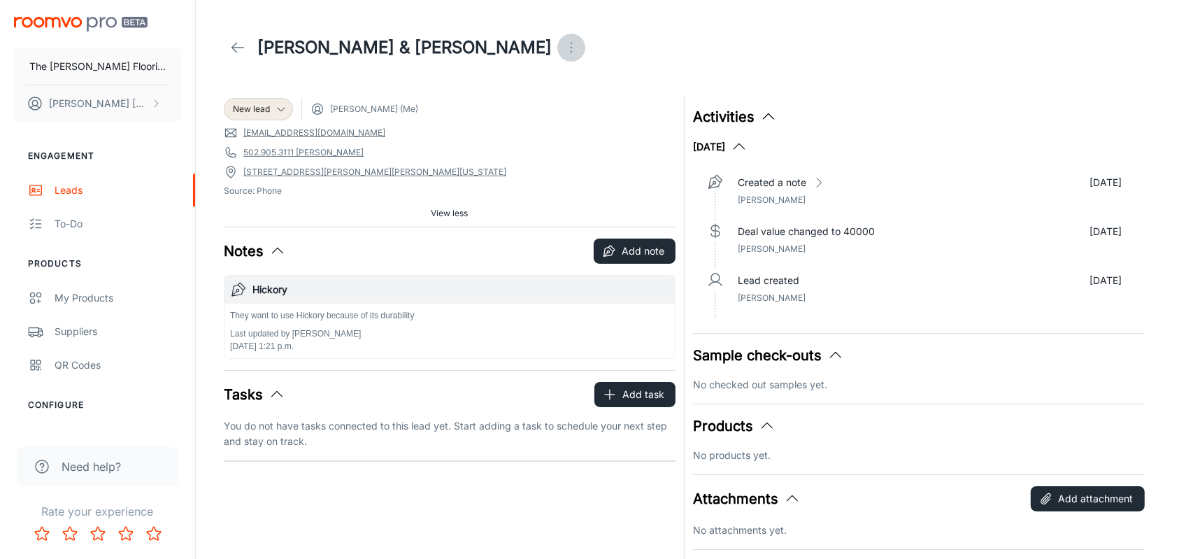
click at [563, 44] on icon "Open menu" at bounding box center [571, 47] width 17 height 17
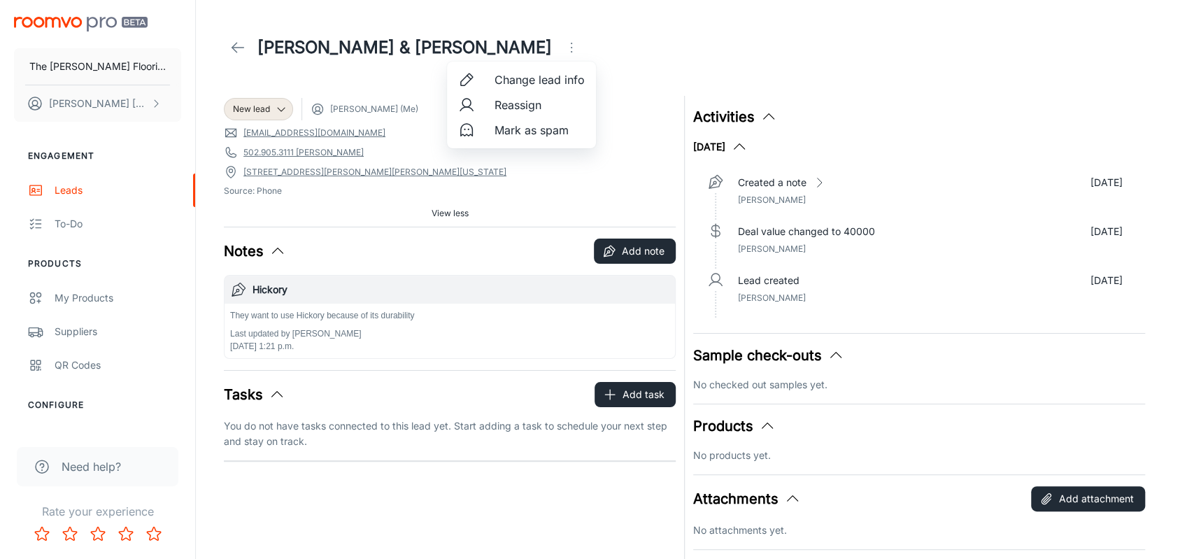
click at [635, 42] on div at bounding box center [597, 279] width 1194 height 559
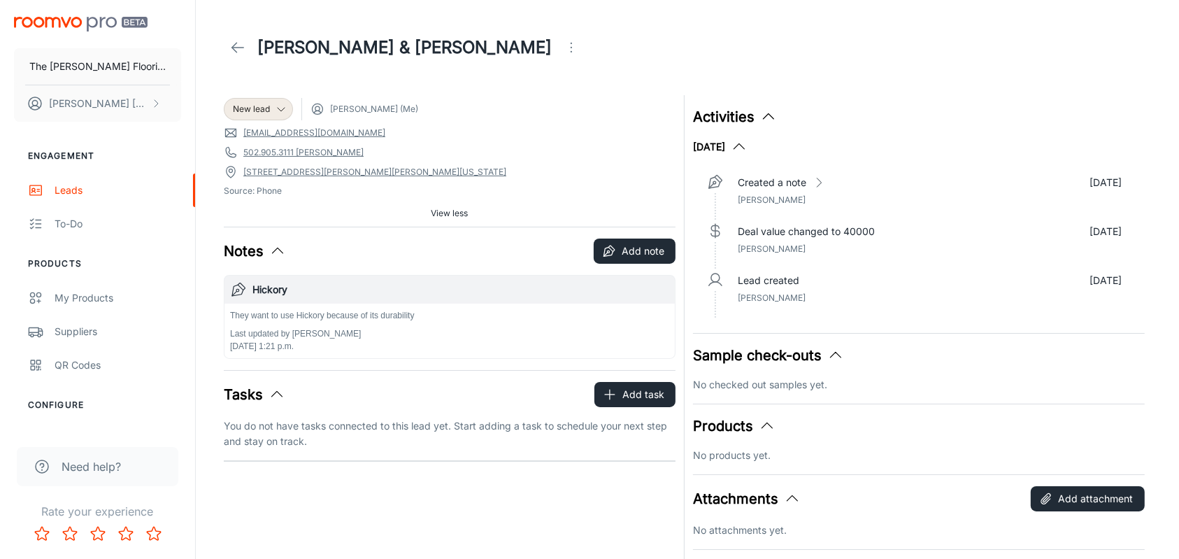
click at [583, 62] on div "[PERSON_NAME] & [PERSON_NAME]" at bounding box center [687, 47] width 927 height 39
click at [269, 153] on link "502.905.3111 [PERSON_NAME]" at bounding box center [303, 152] width 120 height 13
click at [839, 354] on icon "button" at bounding box center [835, 355] width 17 height 17
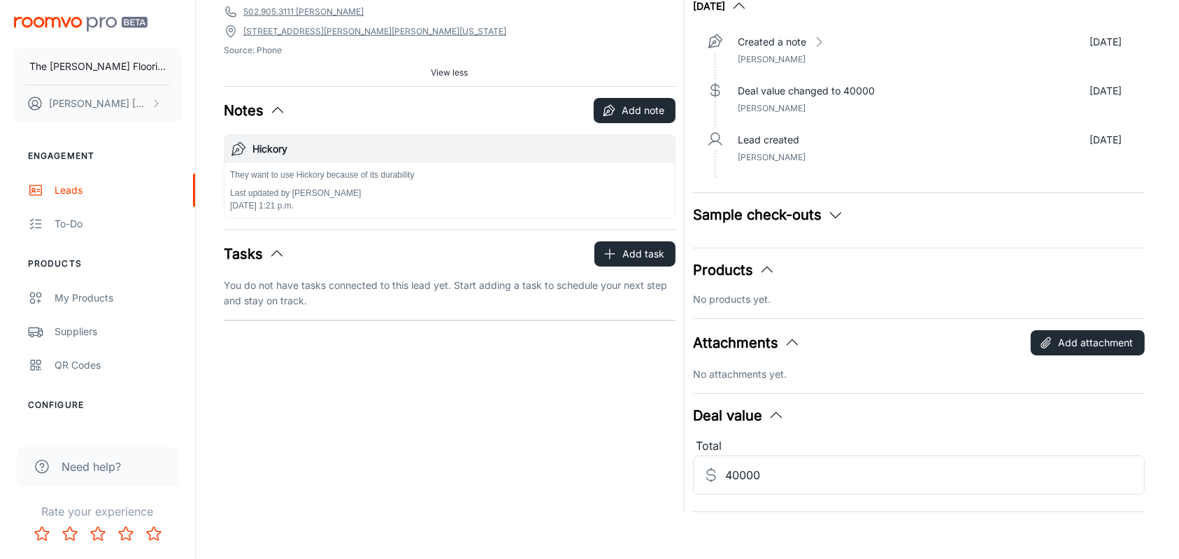
scroll to position [149, 0]
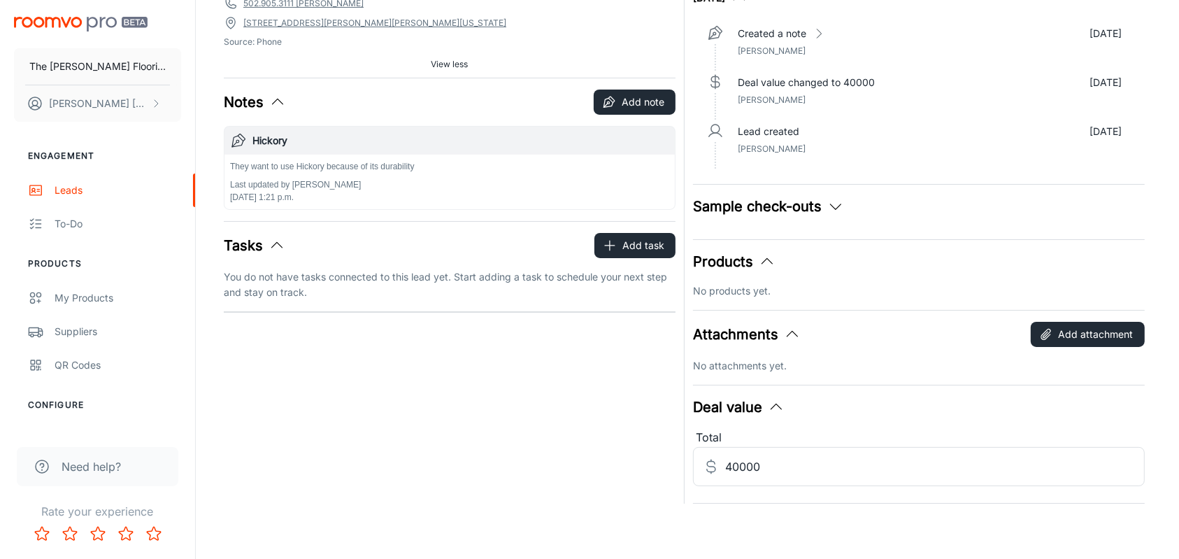
click at [761, 252] on button "Products" at bounding box center [734, 261] width 83 height 21
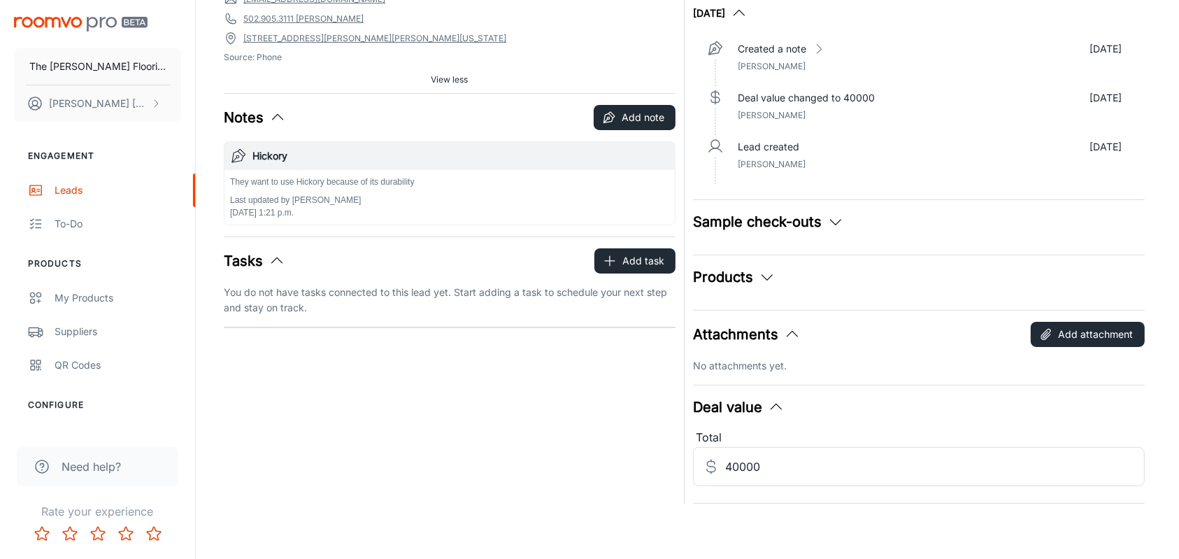
drag, startPoint x: 773, startPoint y: 220, endPoint x: 761, endPoint y: 217, distance: 12.8
click at [761, 217] on button "Sample check-outs" at bounding box center [768, 221] width 151 height 21
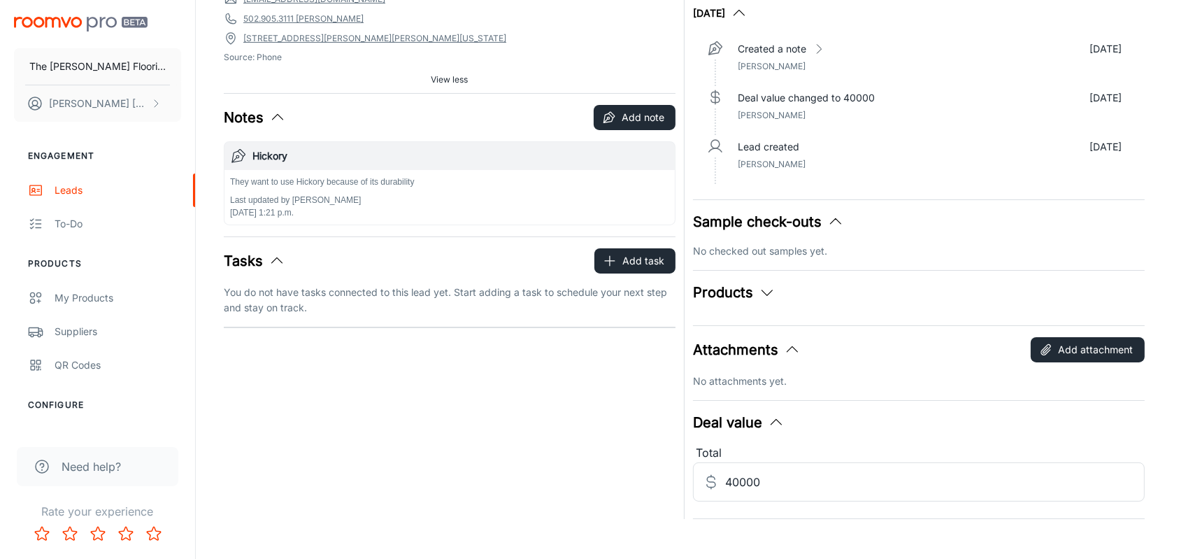
click at [839, 220] on icon "button" at bounding box center [835, 221] width 17 height 17
